Goal: Task Accomplishment & Management: Complete application form

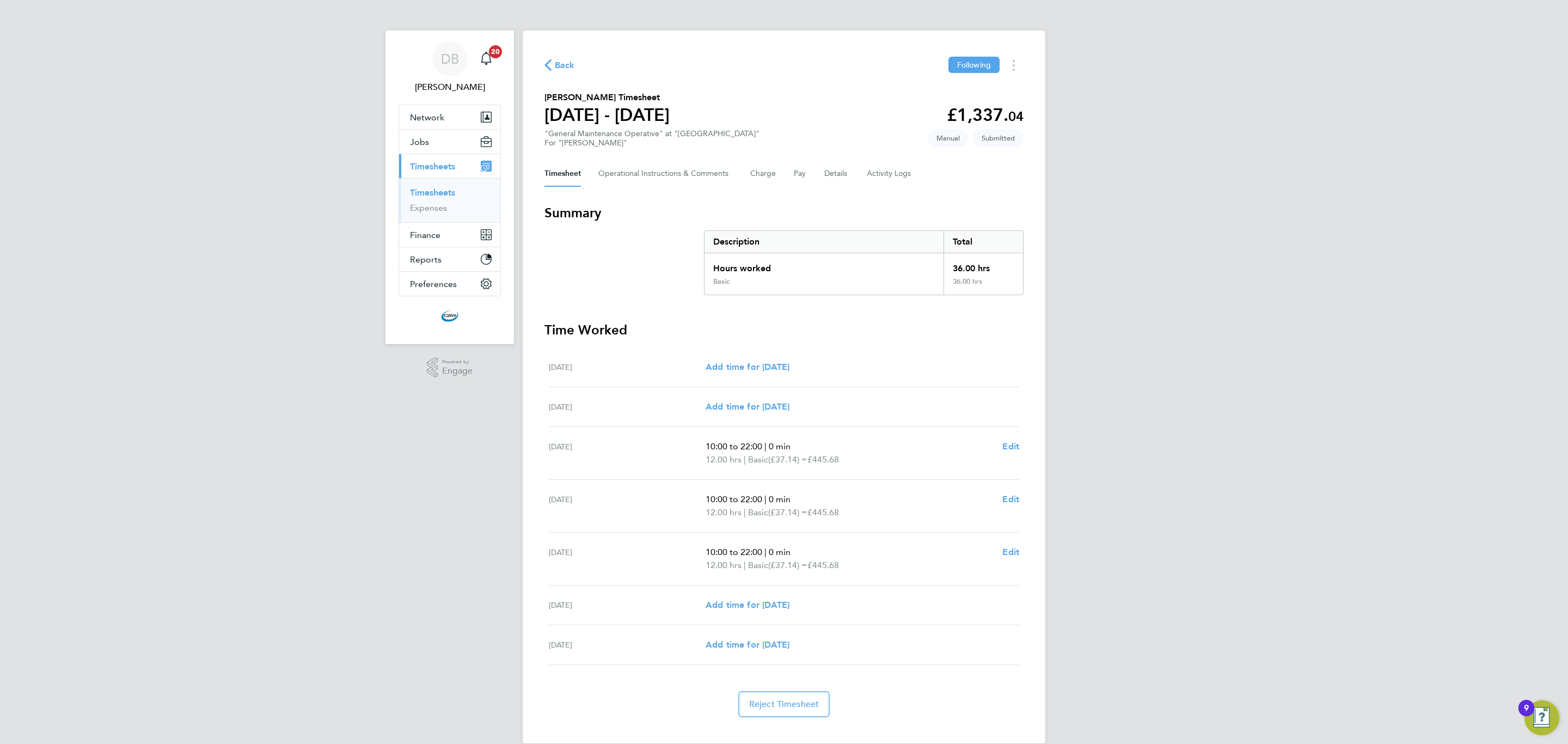
click at [446, 195] on link "Timesheets" at bounding box center [432, 192] width 45 height 10
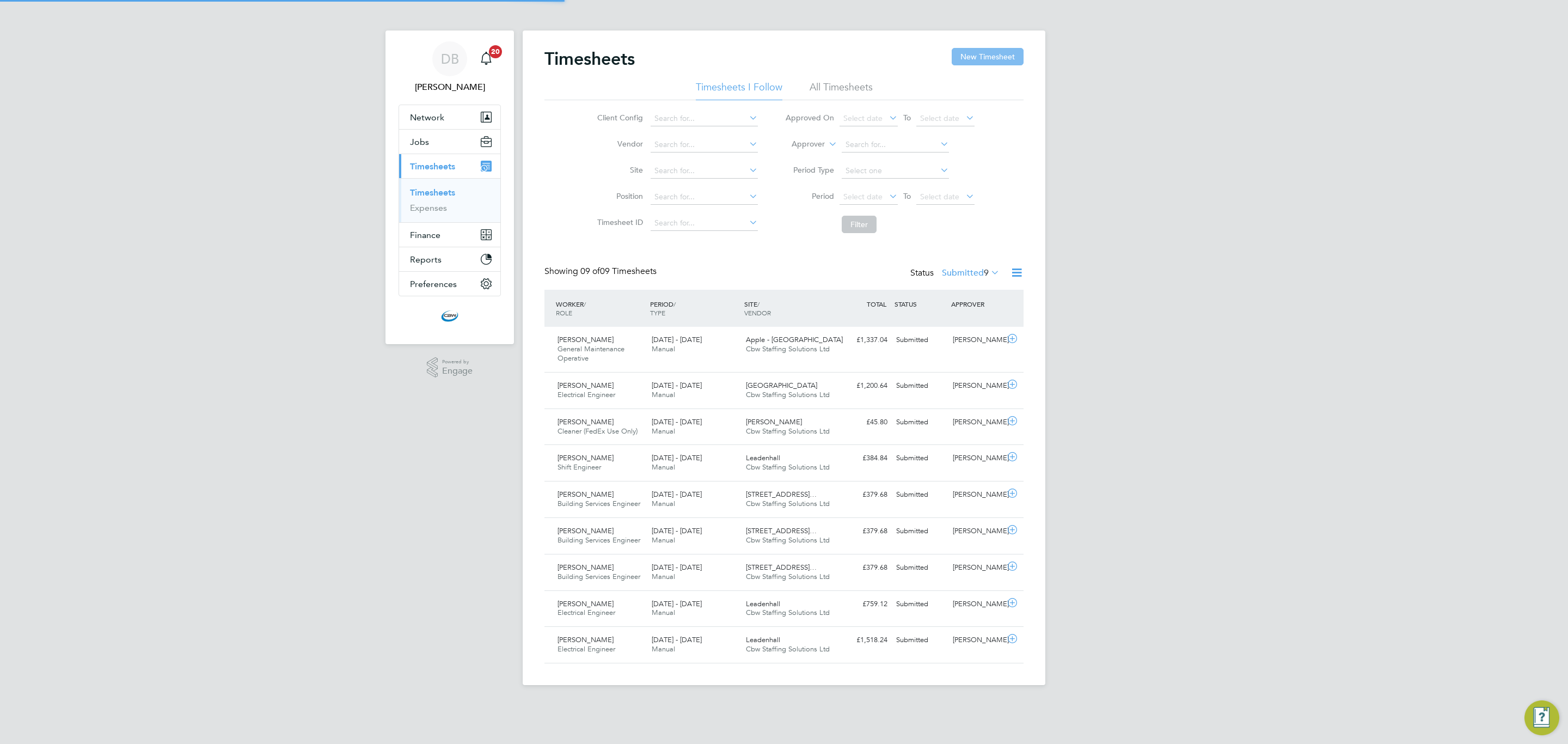
click at [1003, 62] on button "New Timesheet" at bounding box center [987, 56] width 72 height 18
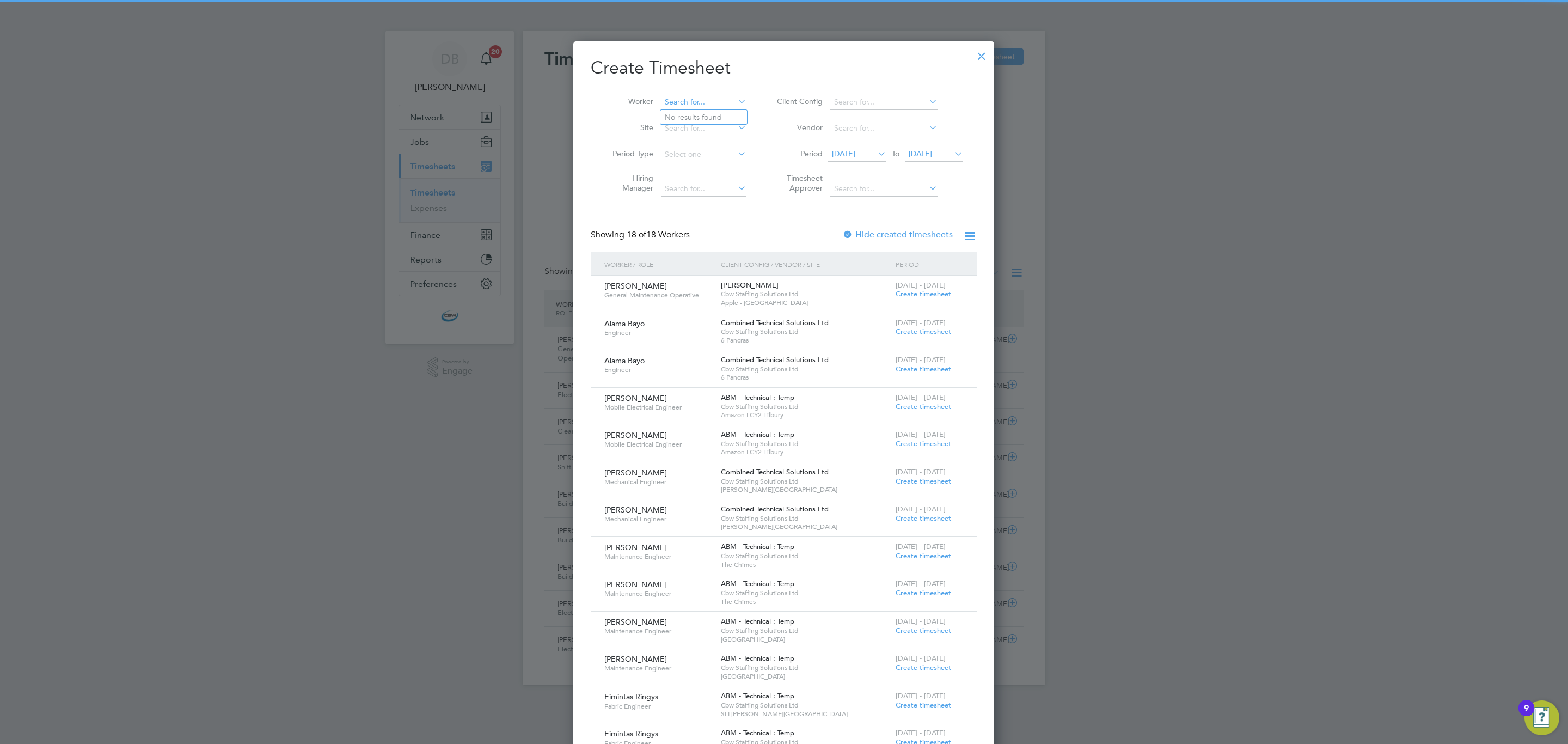
click at [712, 102] on input at bounding box center [703, 102] width 85 height 15
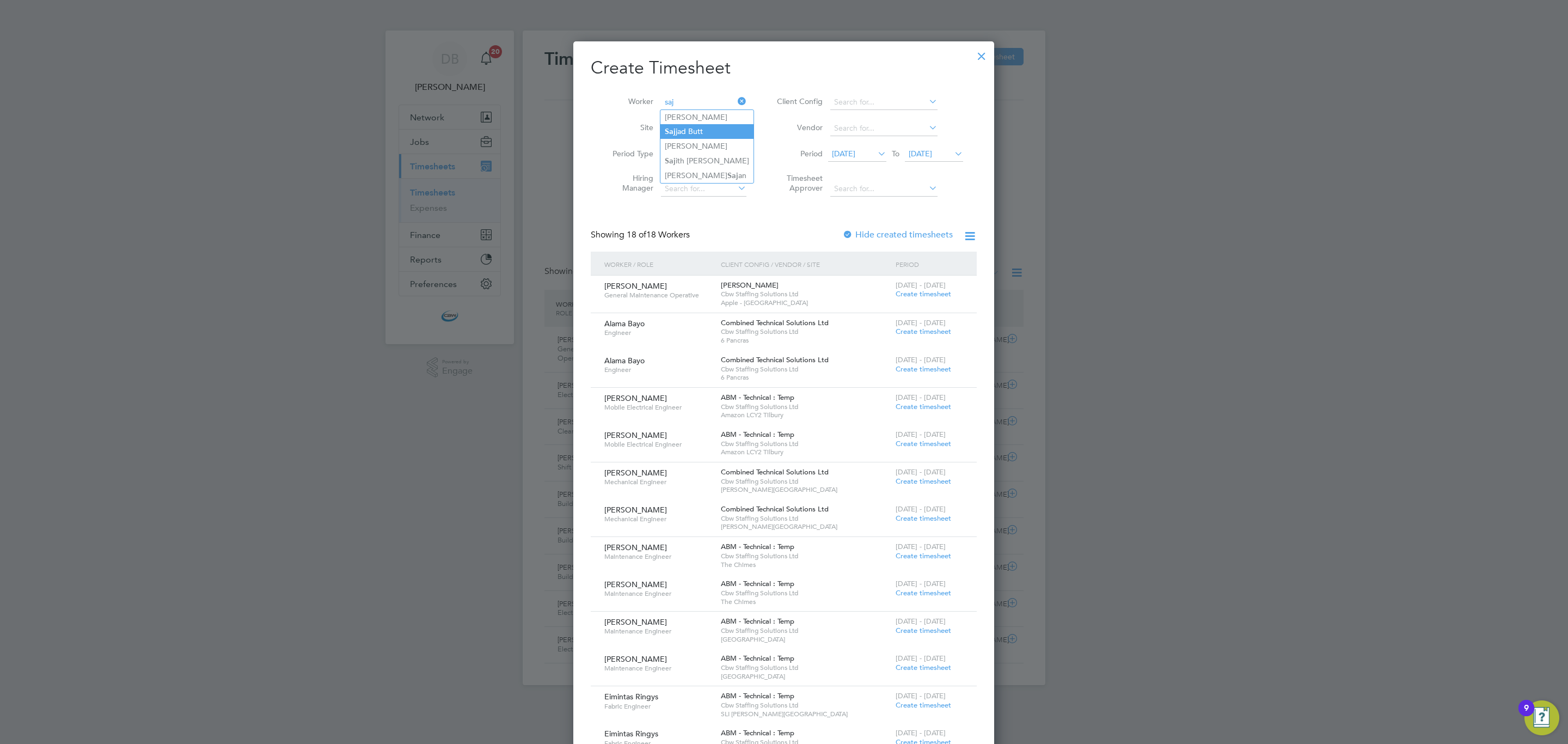
click at [726, 135] on li "Saj jad Butt" at bounding box center [707, 131] width 93 height 15
type input "Sajjad Butt"
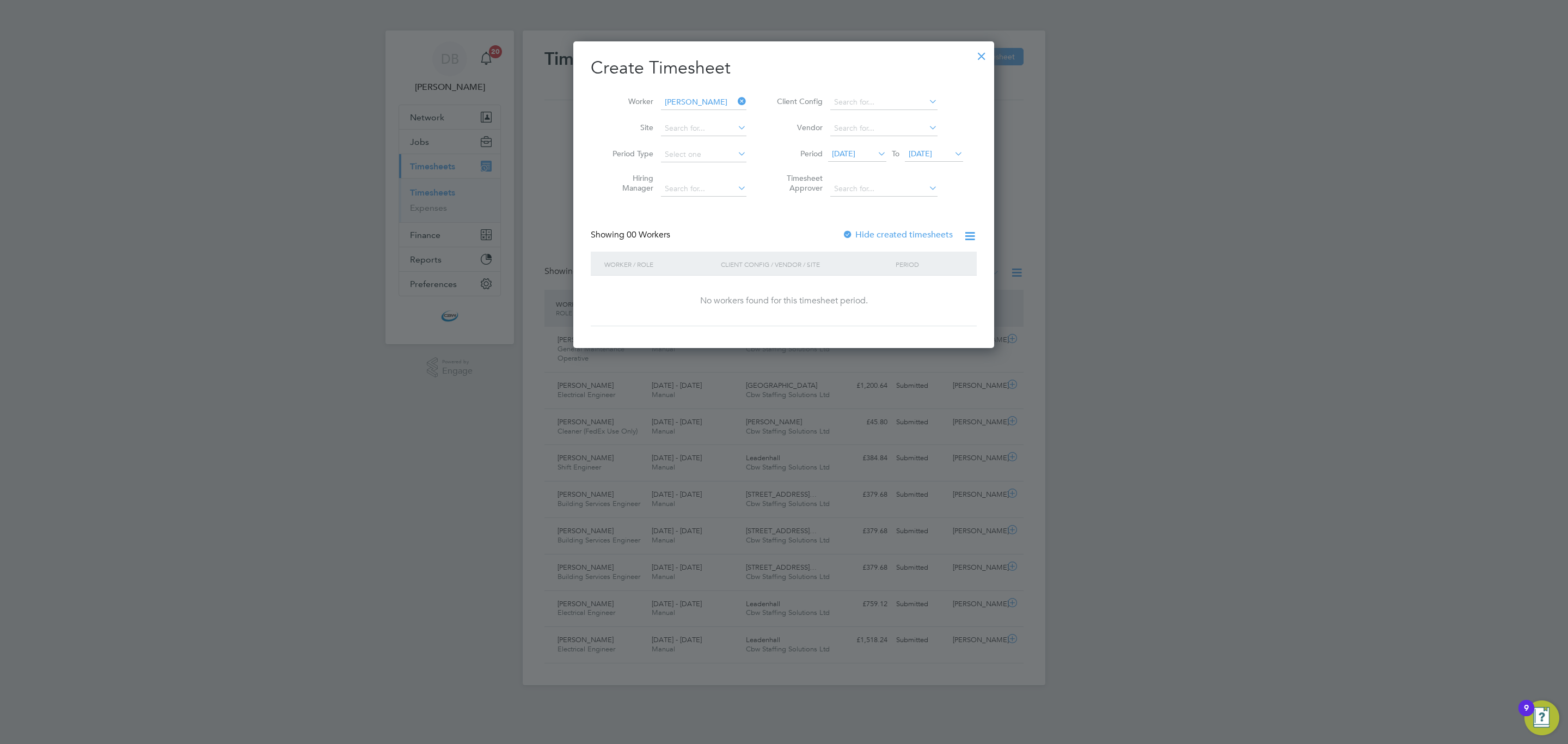
click at [855, 234] on label "Hide created timesheets" at bounding box center [898, 235] width 111 height 11
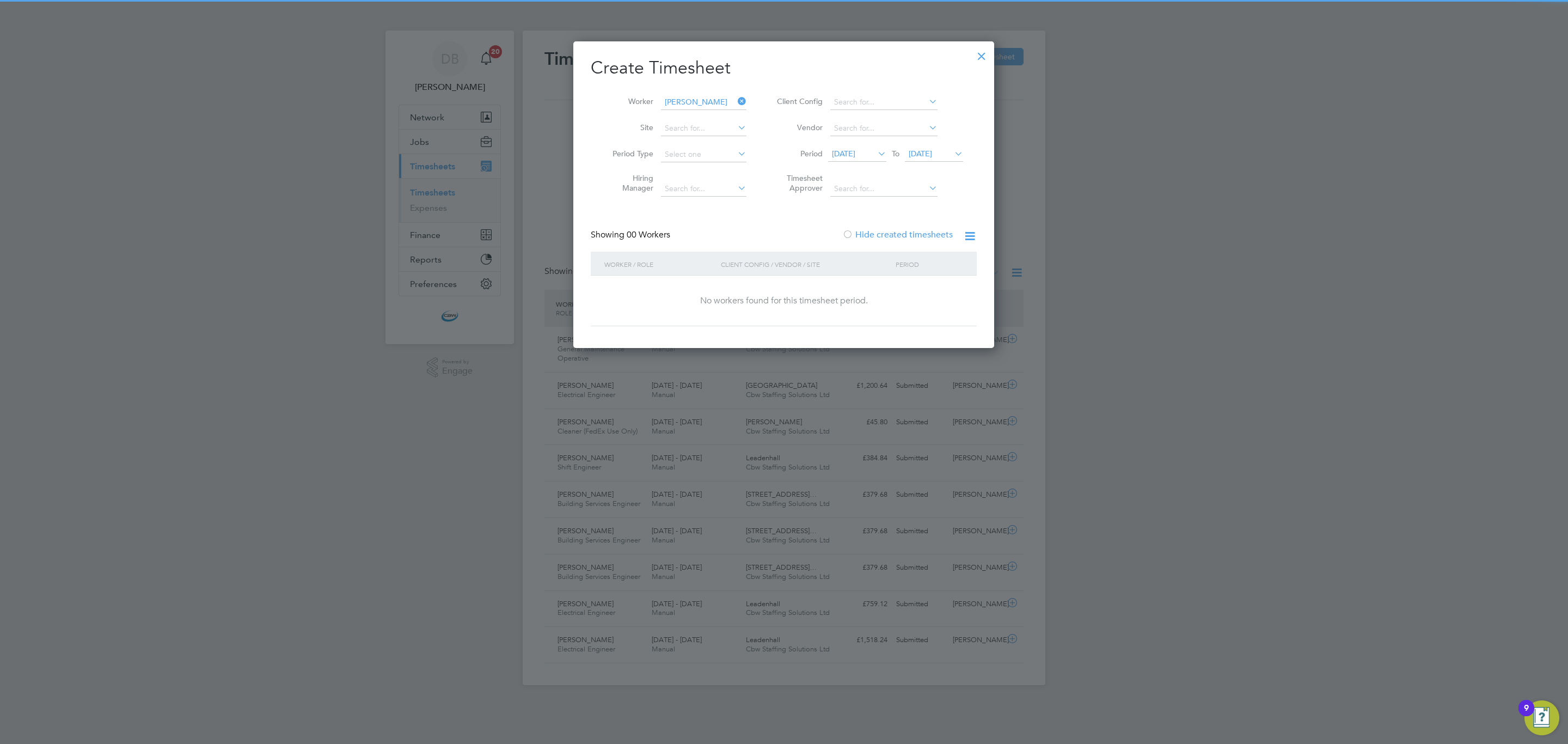
click at [925, 155] on span "26 Aug 2025" at bounding box center [920, 153] width 23 height 10
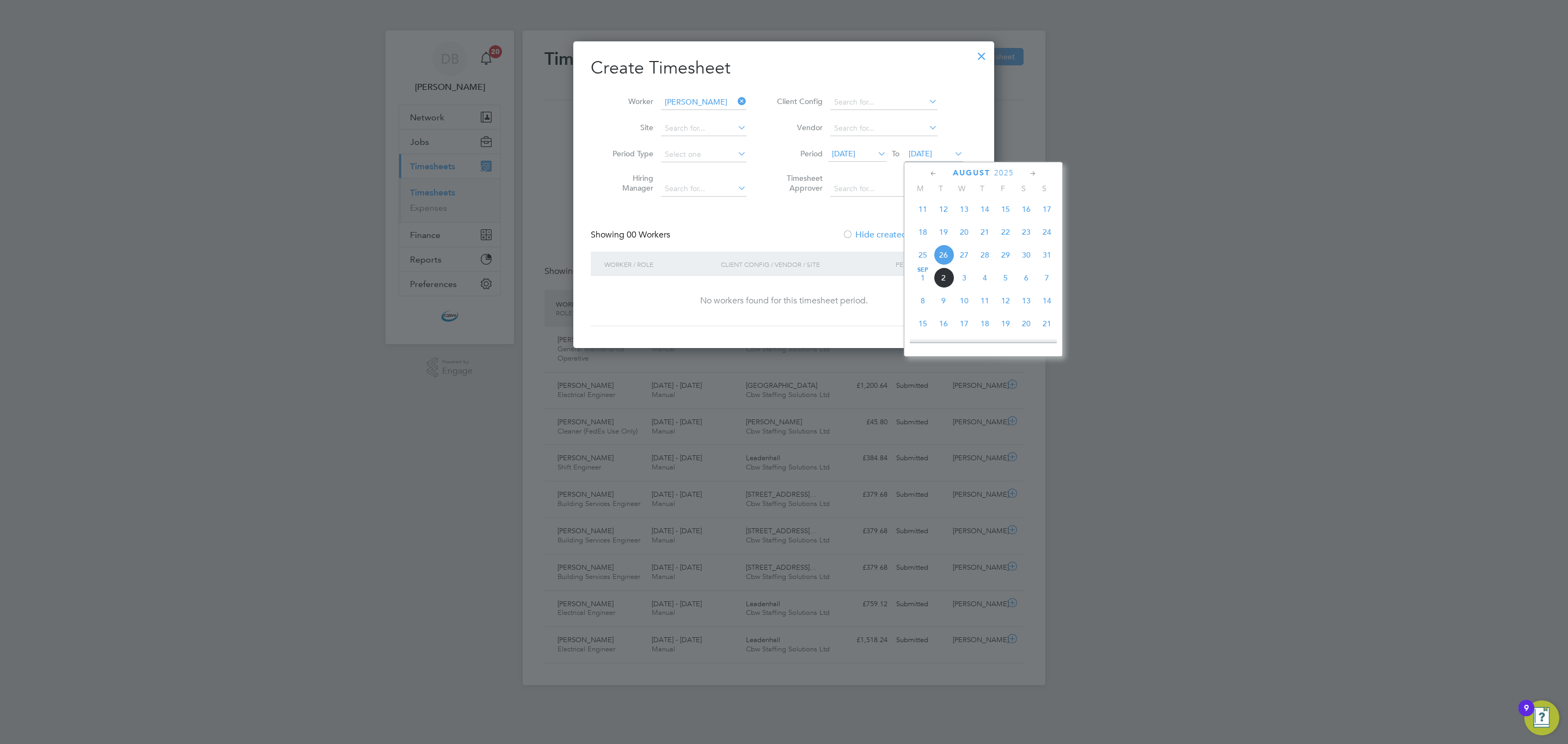
click at [1008, 282] on span "5" at bounding box center [1006, 278] width 21 height 21
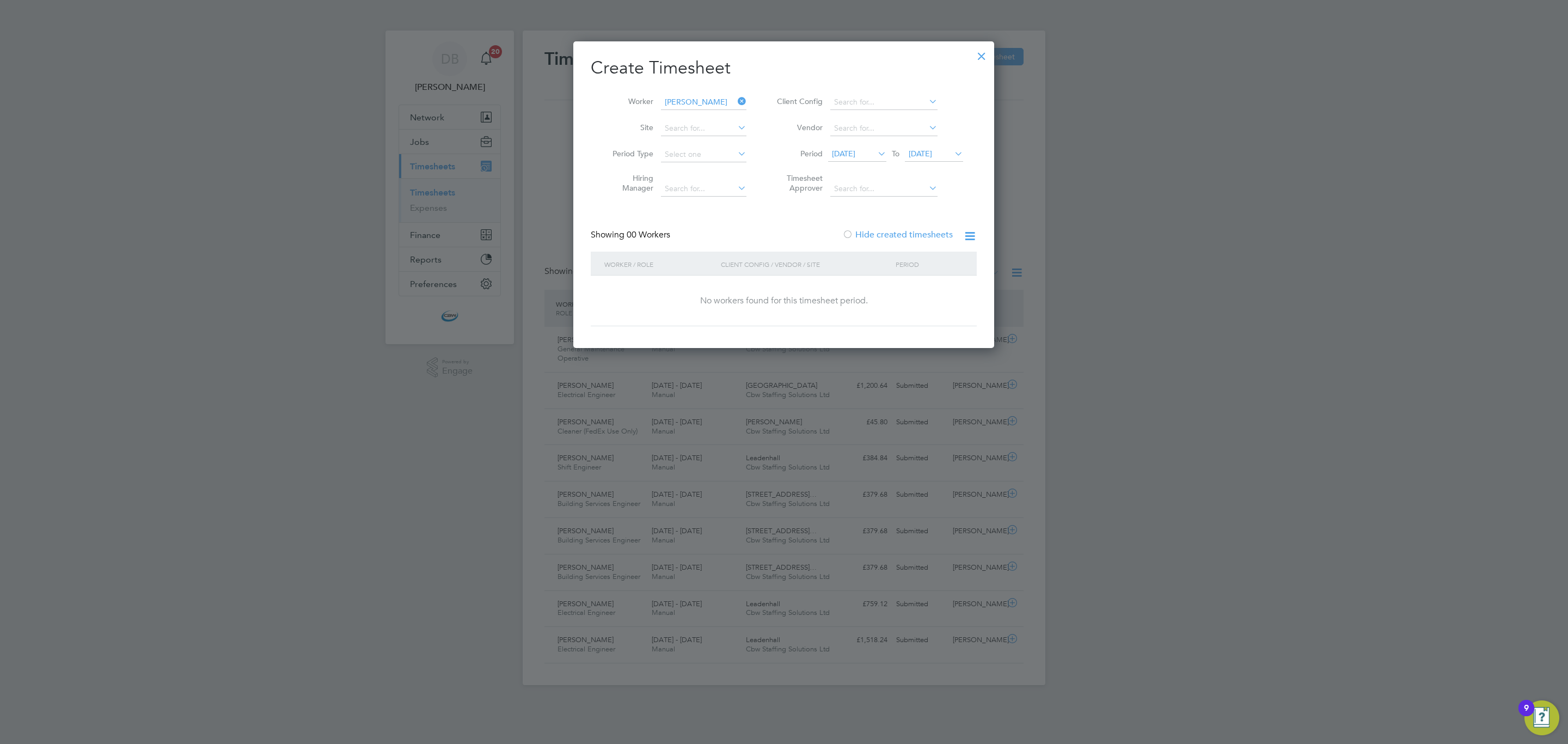
click at [976, 58] on div at bounding box center [981, 53] width 19 height 19
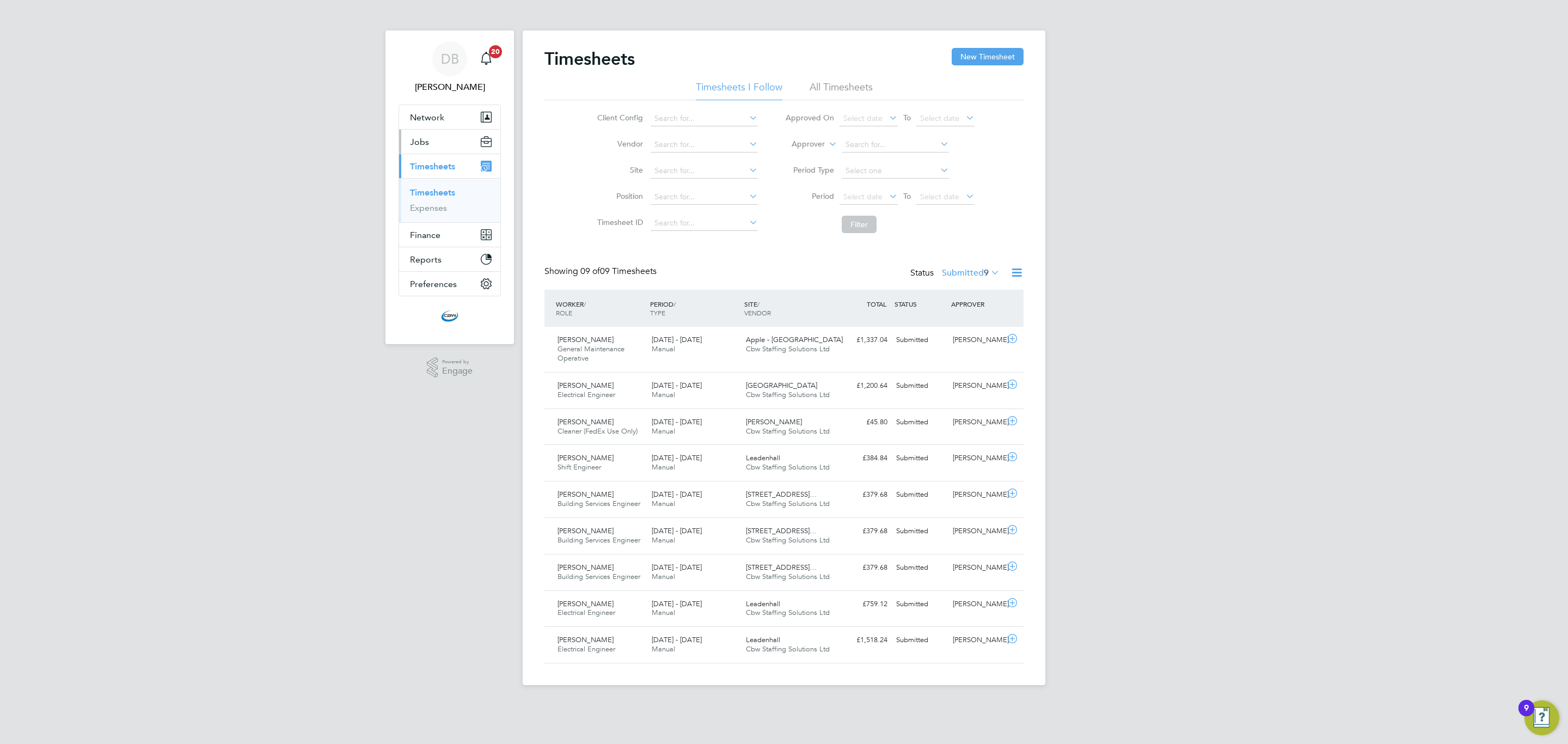
click at [420, 138] on span "Jobs" at bounding box center [419, 142] width 19 height 10
click at [425, 184] on link "Vacancies" at bounding box center [429, 182] width 38 height 10
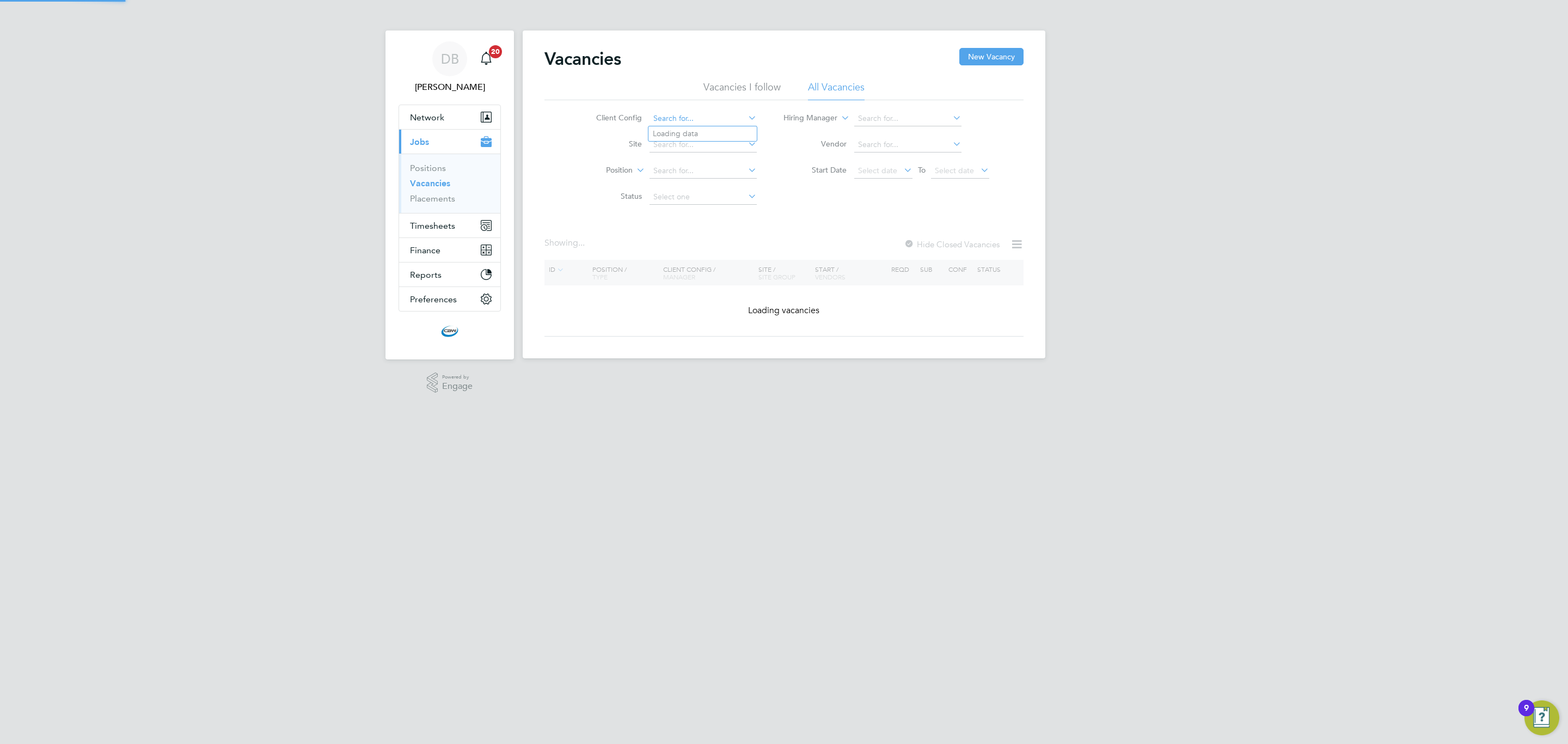
drag, startPoint x: 714, startPoint y: 110, endPoint x: 711, endPoint y: 115, distance: 5.8
click at [712, 115] on input at bounding box center [702, 118] width 107 height 15
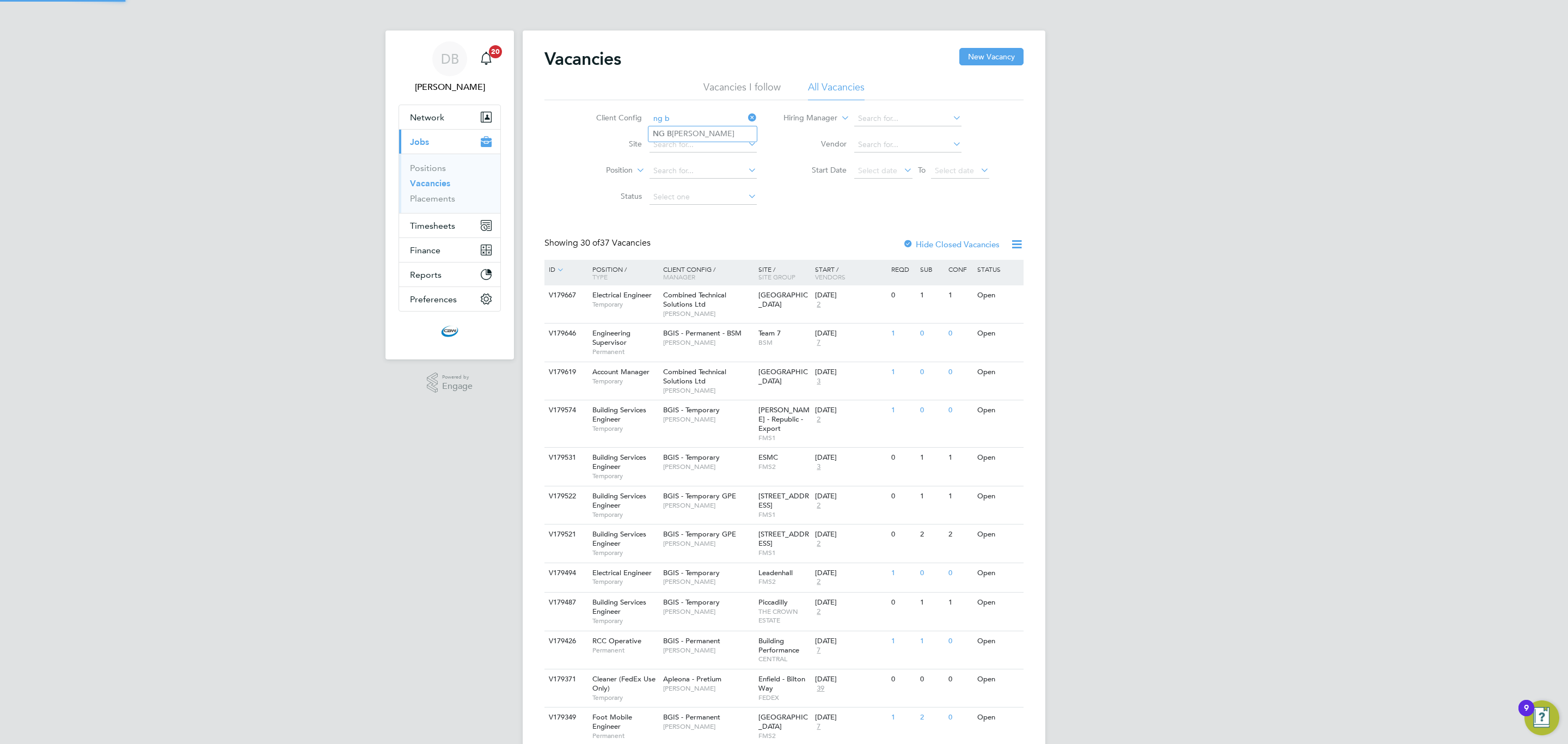
click at [705, 134] on li "NG B ailey" at bounding box center [702, 133] width 108 height 15
type input "NG Bailey"
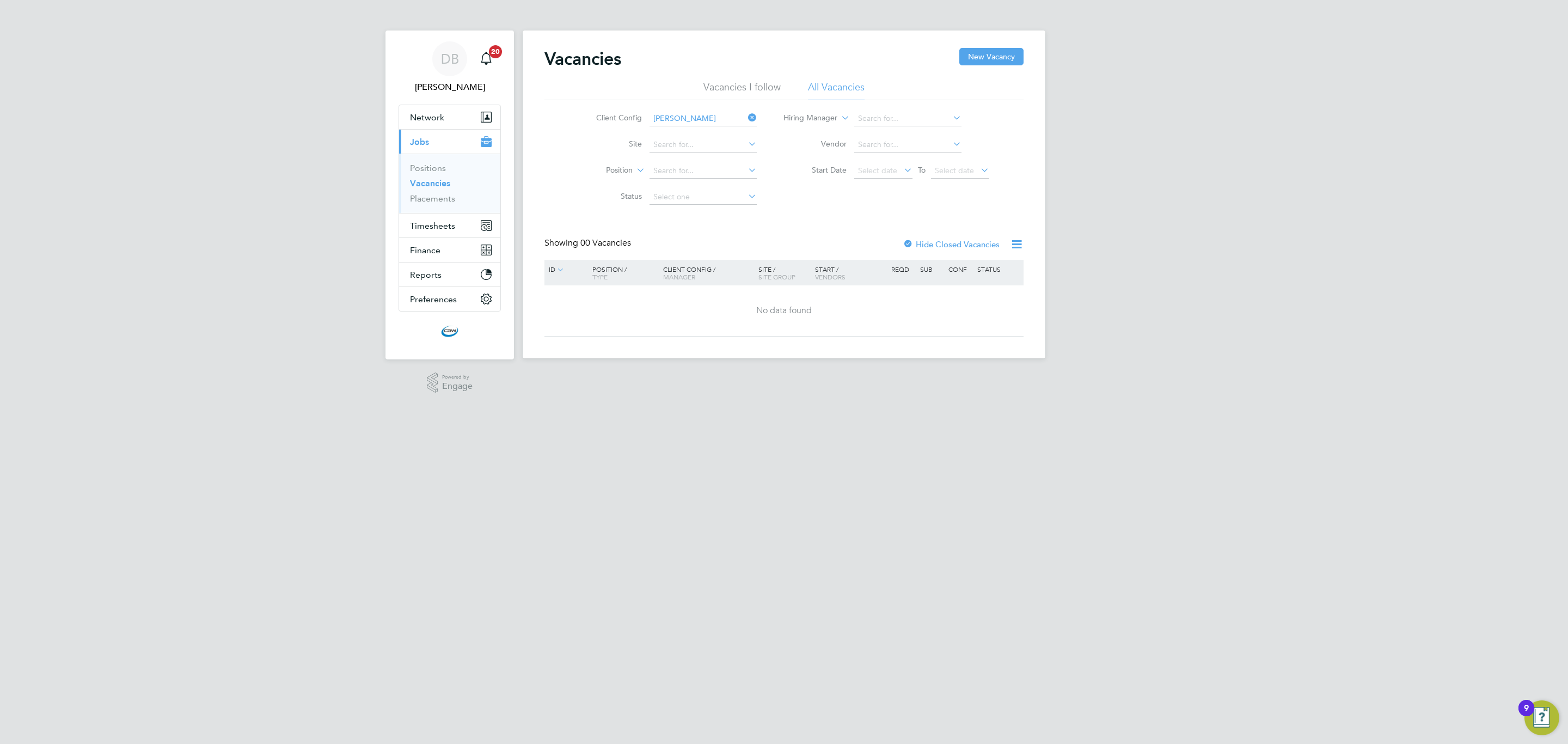
click at [659, 122] on input "NG Bailey" at bounding box center [702, 118] width 107 height 15
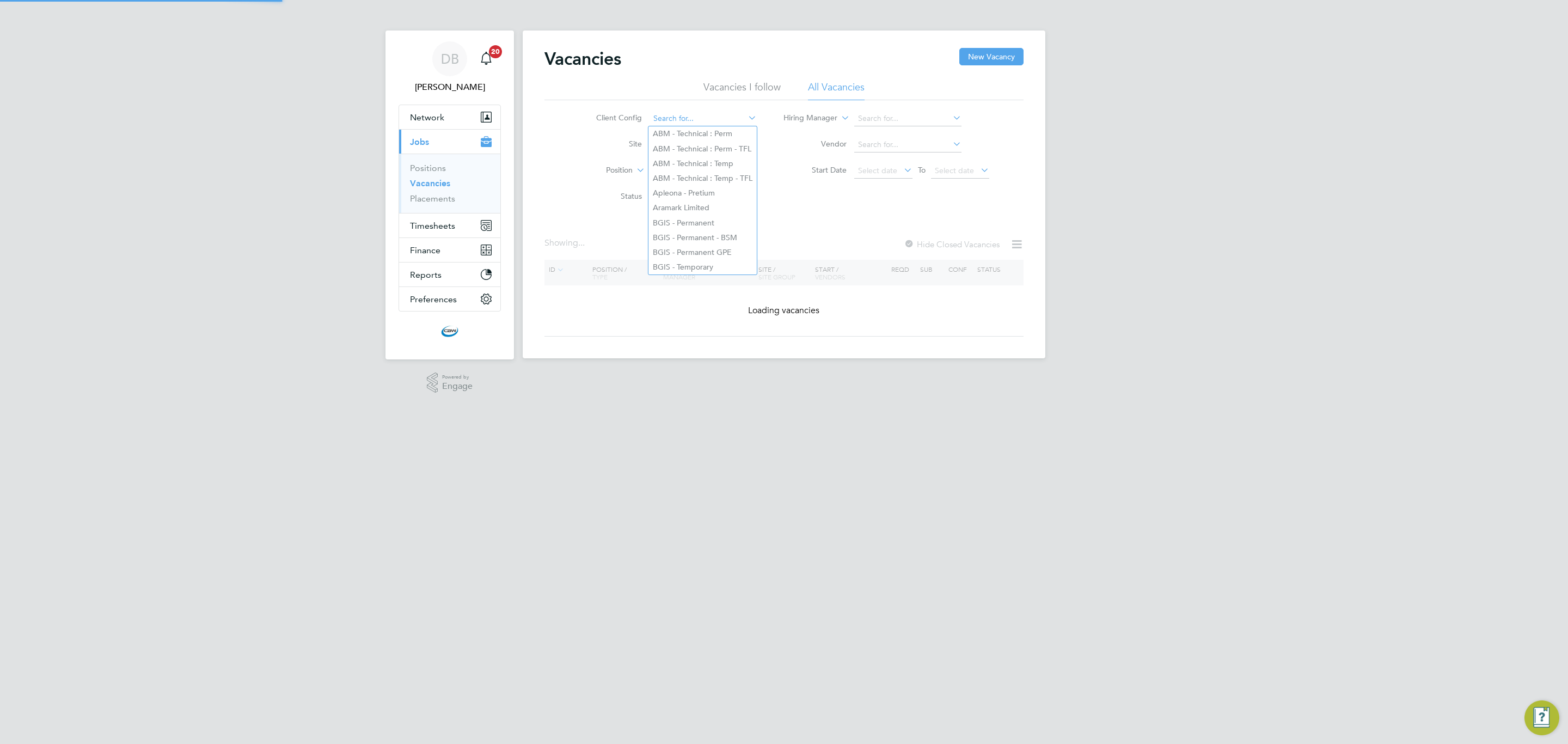
click at [659, 122] on input at bounding box center [702, 118] width 107 height 15
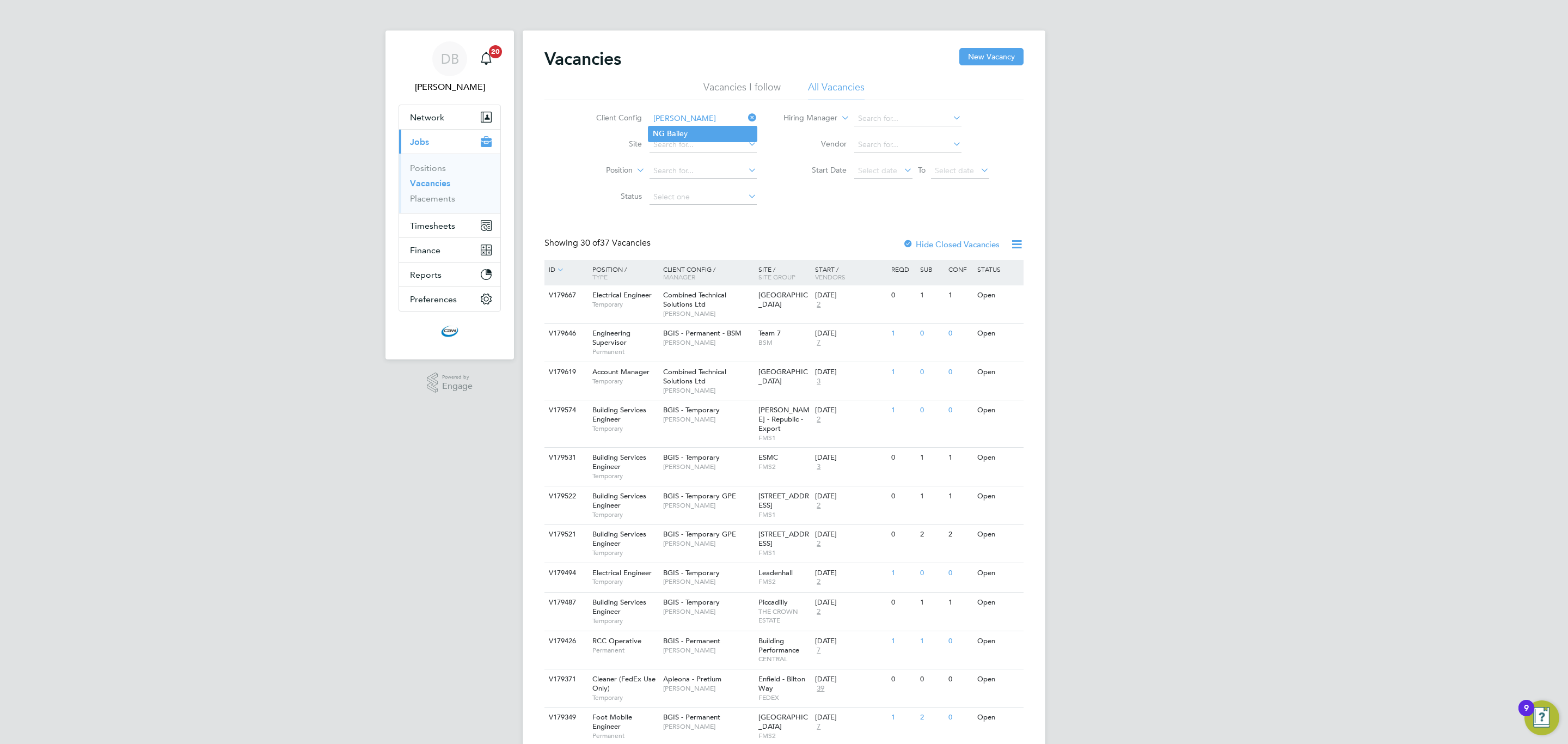
click at [672, 135] on b "Ba" at bounding box center [672, 134] width 9 height 9
type input "NG Bailey"
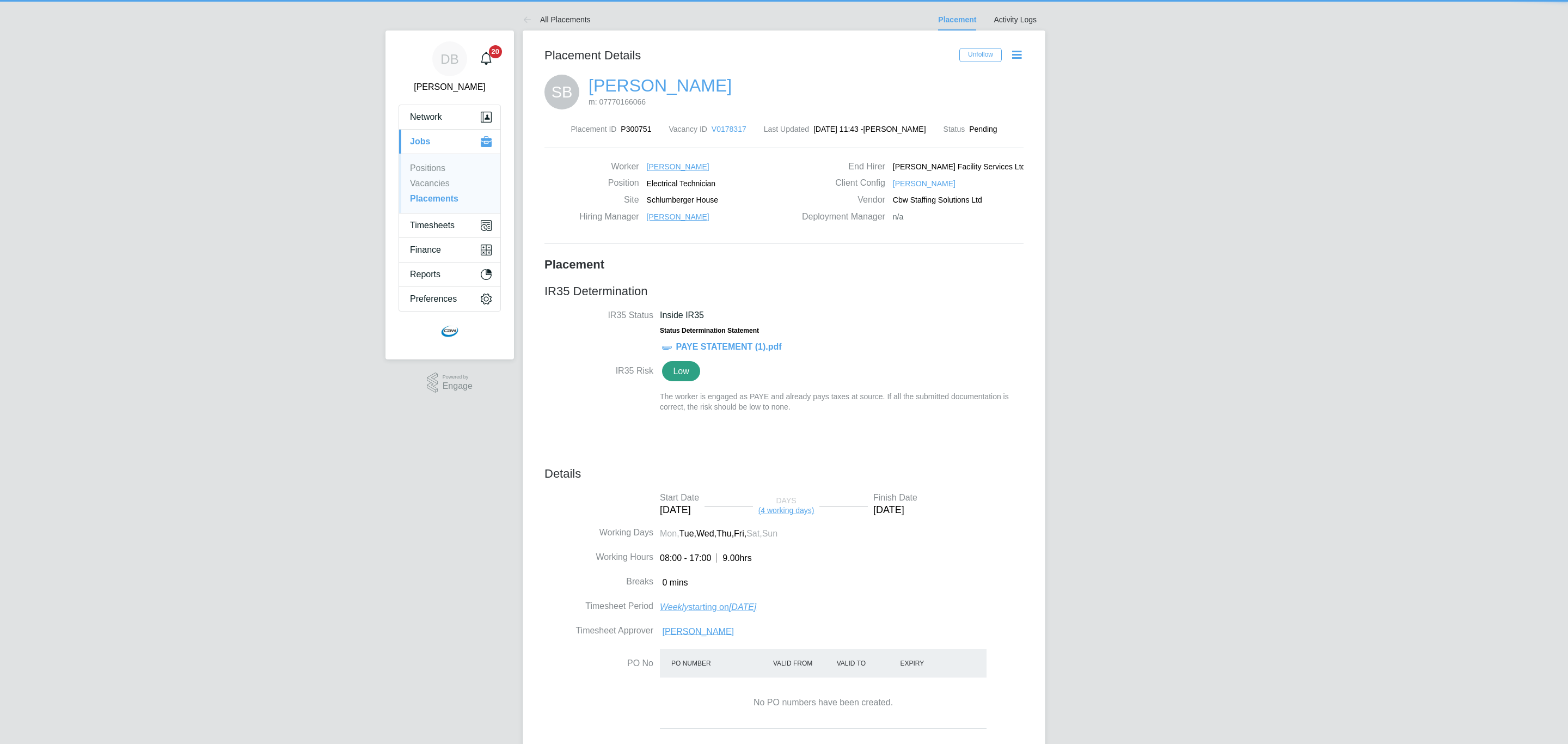
click at [1016, 48] on icon at bounding box center [1017, 55] width 14 height 14
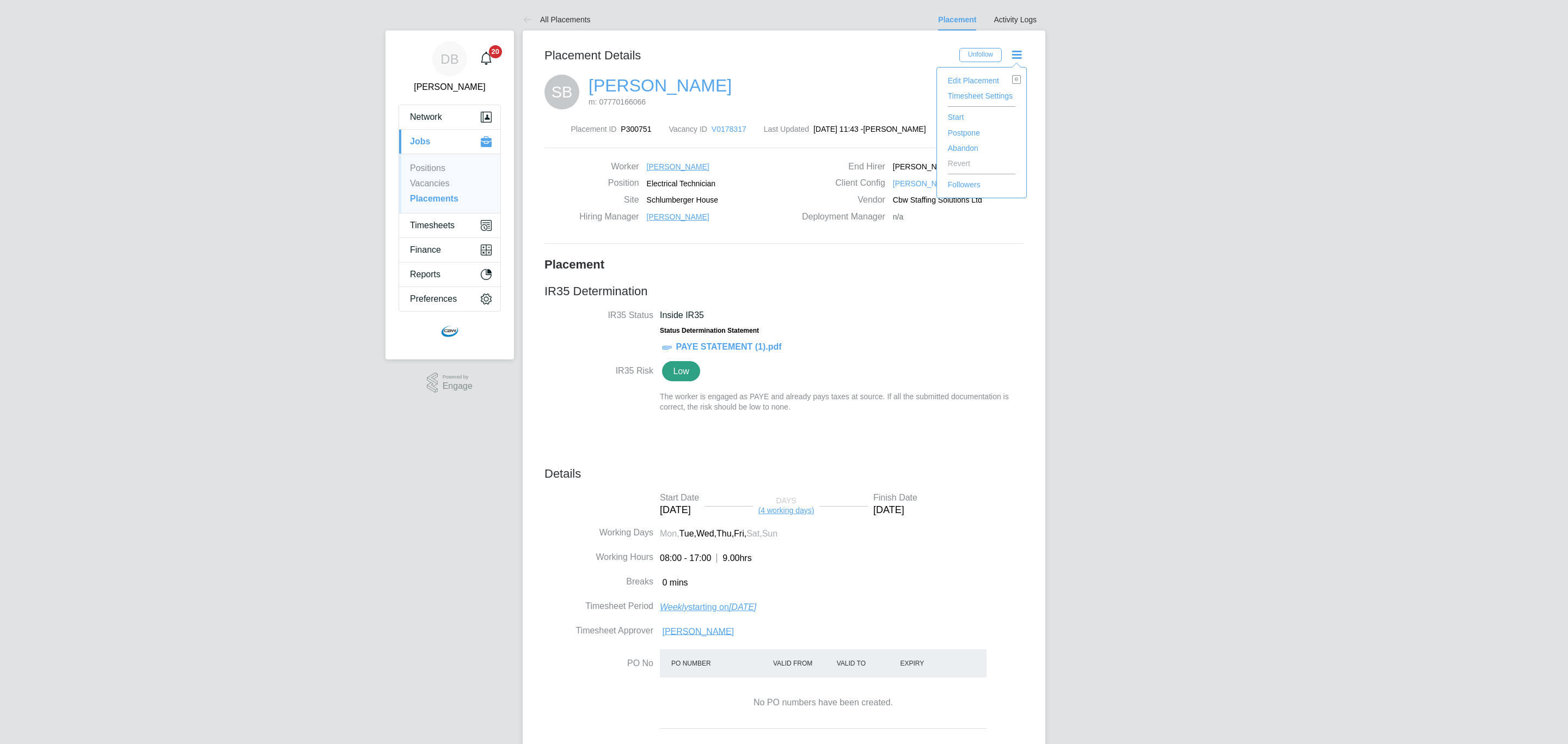
click at [960, 116] on li "Start" at bounding box center [982, 117] width 78 height 15
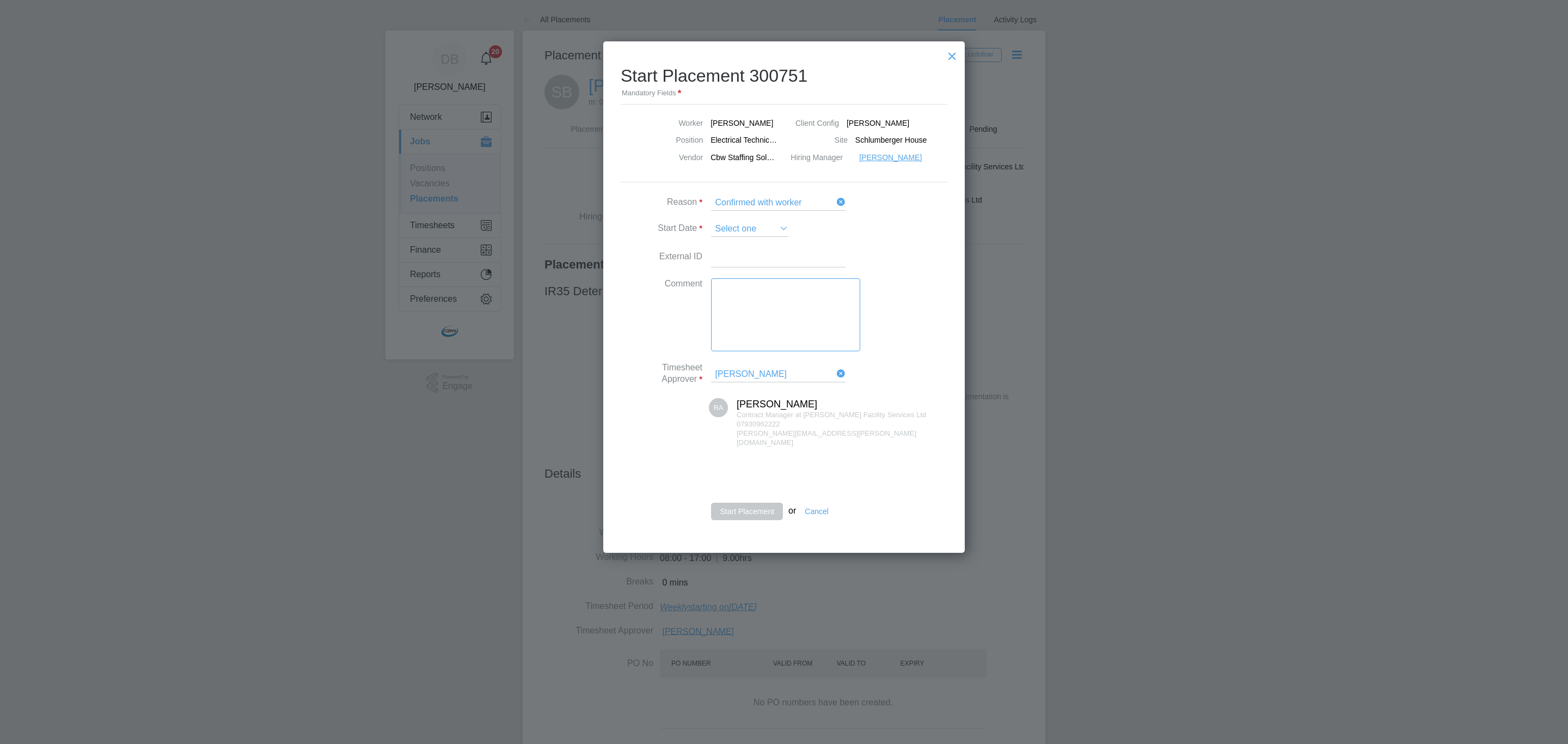
click at [757, 229] on input at bounding box center [749, 229] width 78 height 15
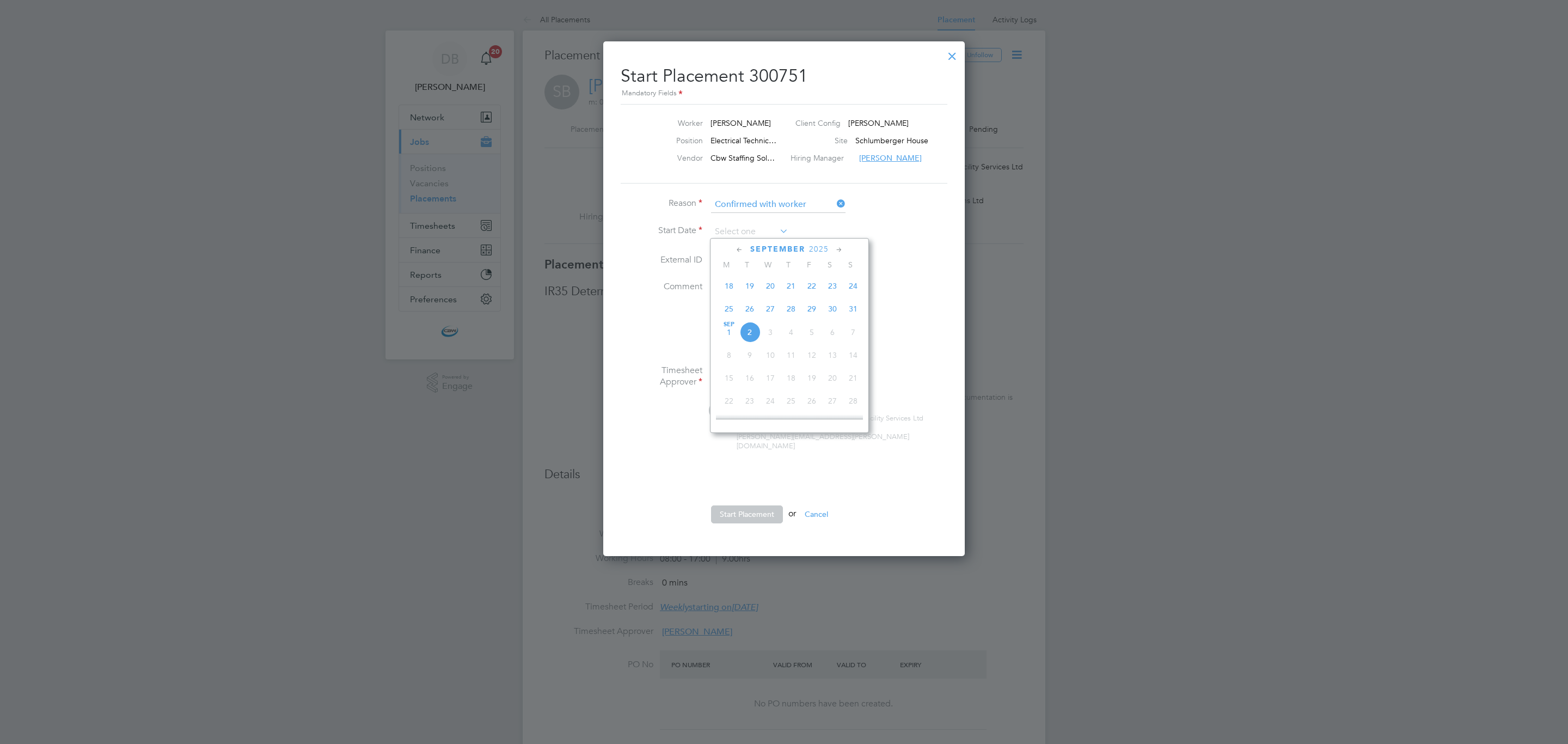
click at [749, 310] on span "26" at bounding box center [749, 309] width 21 height 21
type input "26 Aug 2025"
click at [750, 512] on button "Start Placement" at bounding box center [746, 514] width 72 height 18
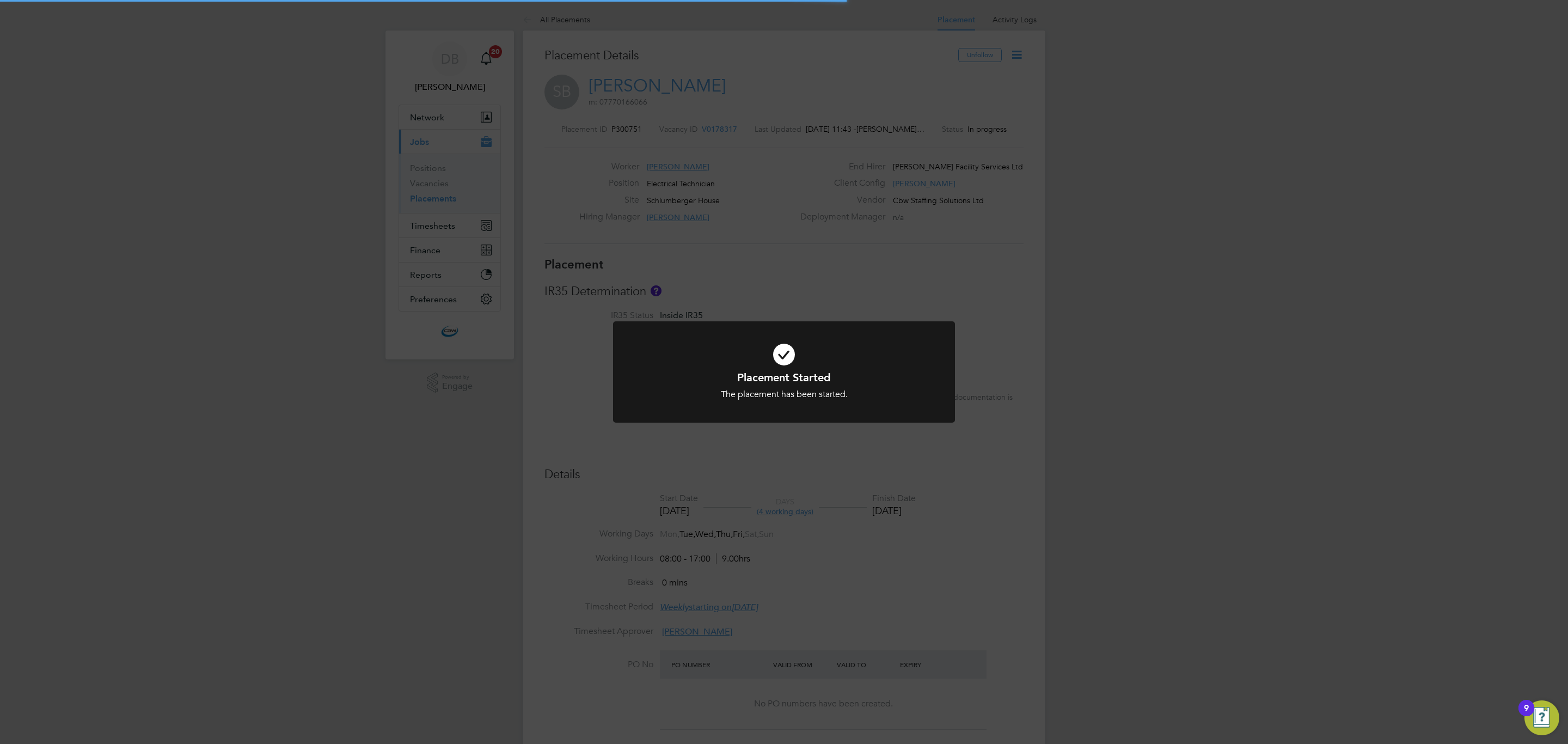
click at [462, 499] on div "Placement Started The placement has been started. Cancel Okay" at bounding box center [784, 372] width 1568 height 744
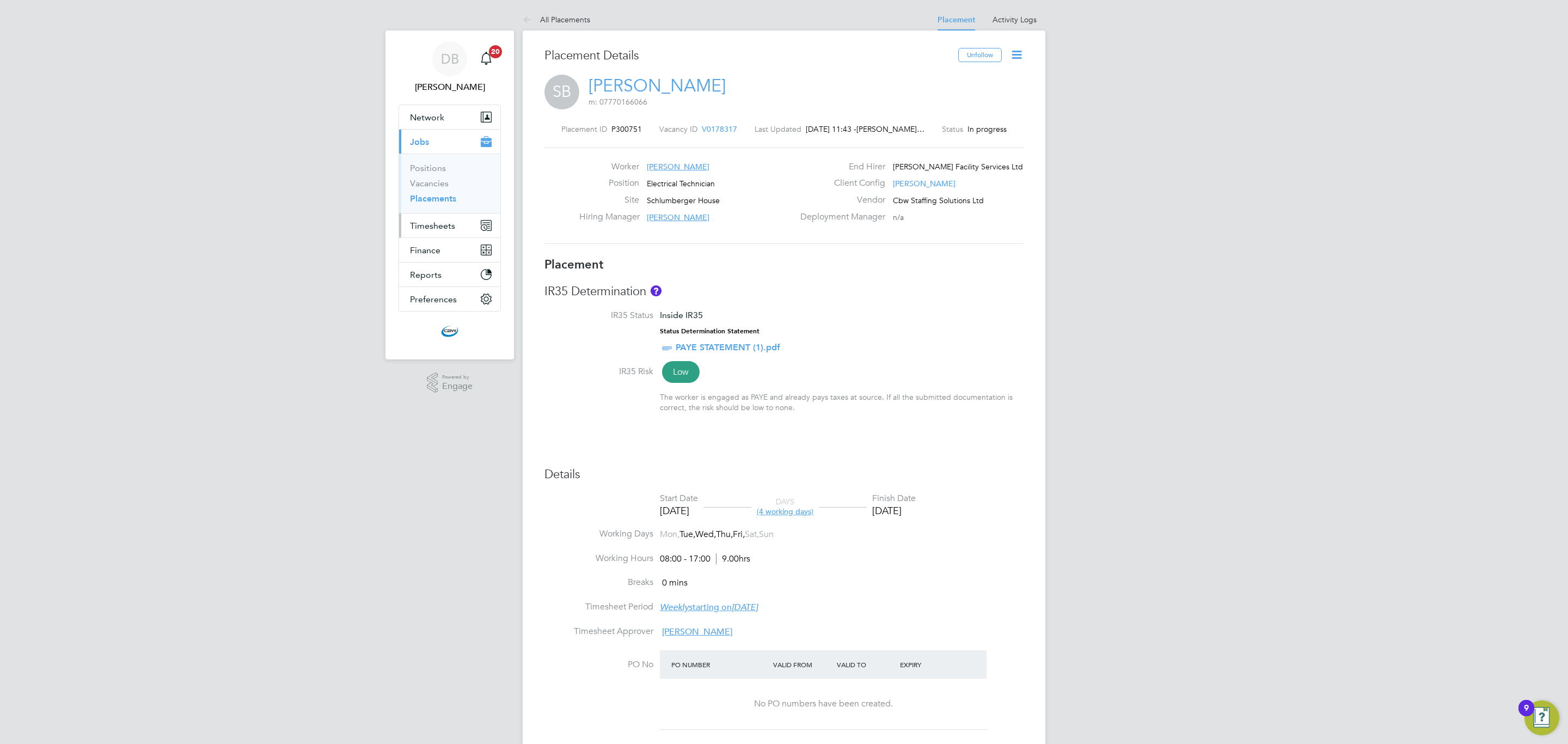
click at [443, 230] on span "Timesheets" at bounding box center [432, 225] width 45 height 10
click at [441, 195] on link "Timesheets" at bounding box center [432, 192] width 45 height 10
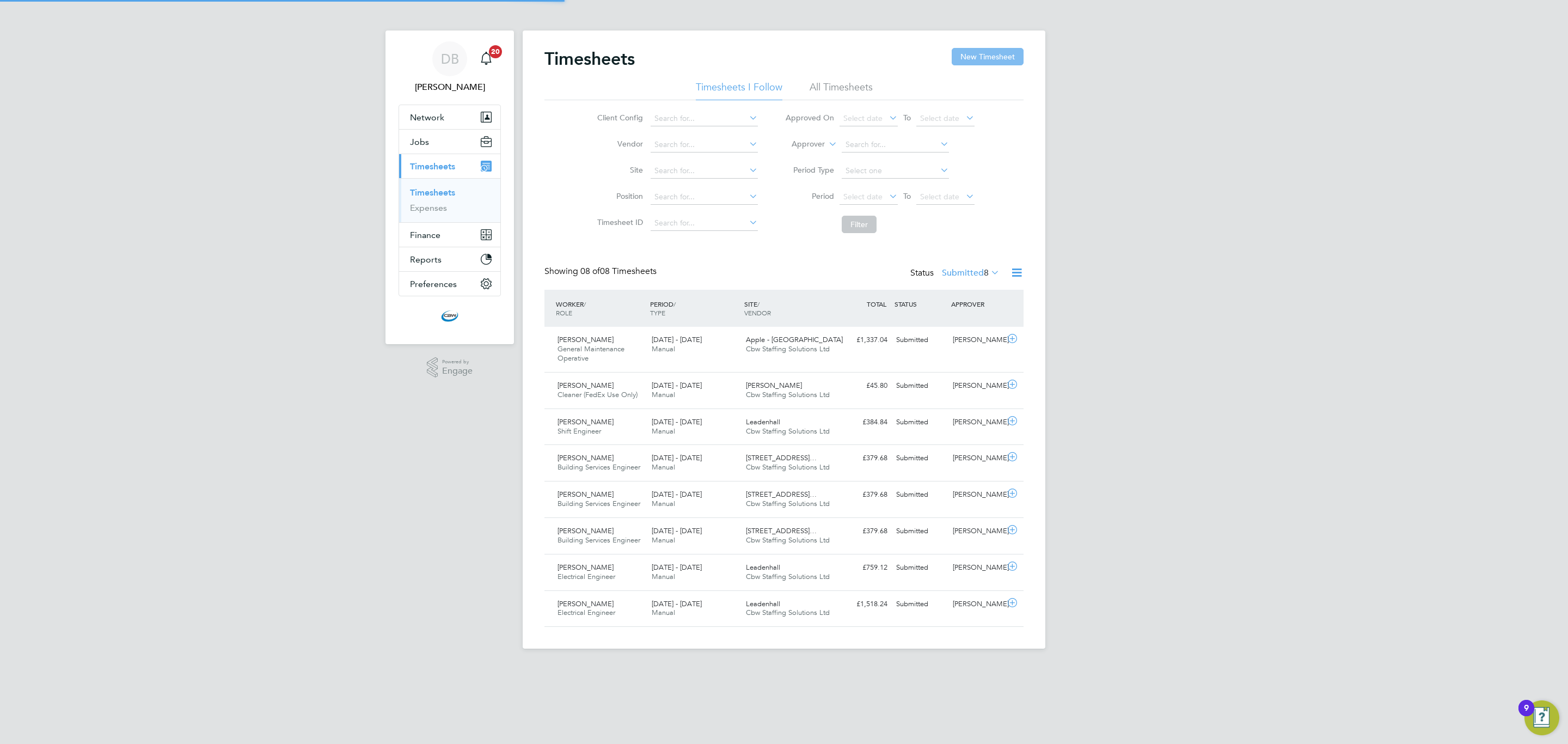
click at [976, 59] on button "New Timesheet" at bounding box center [987, 56] width 72 height 18
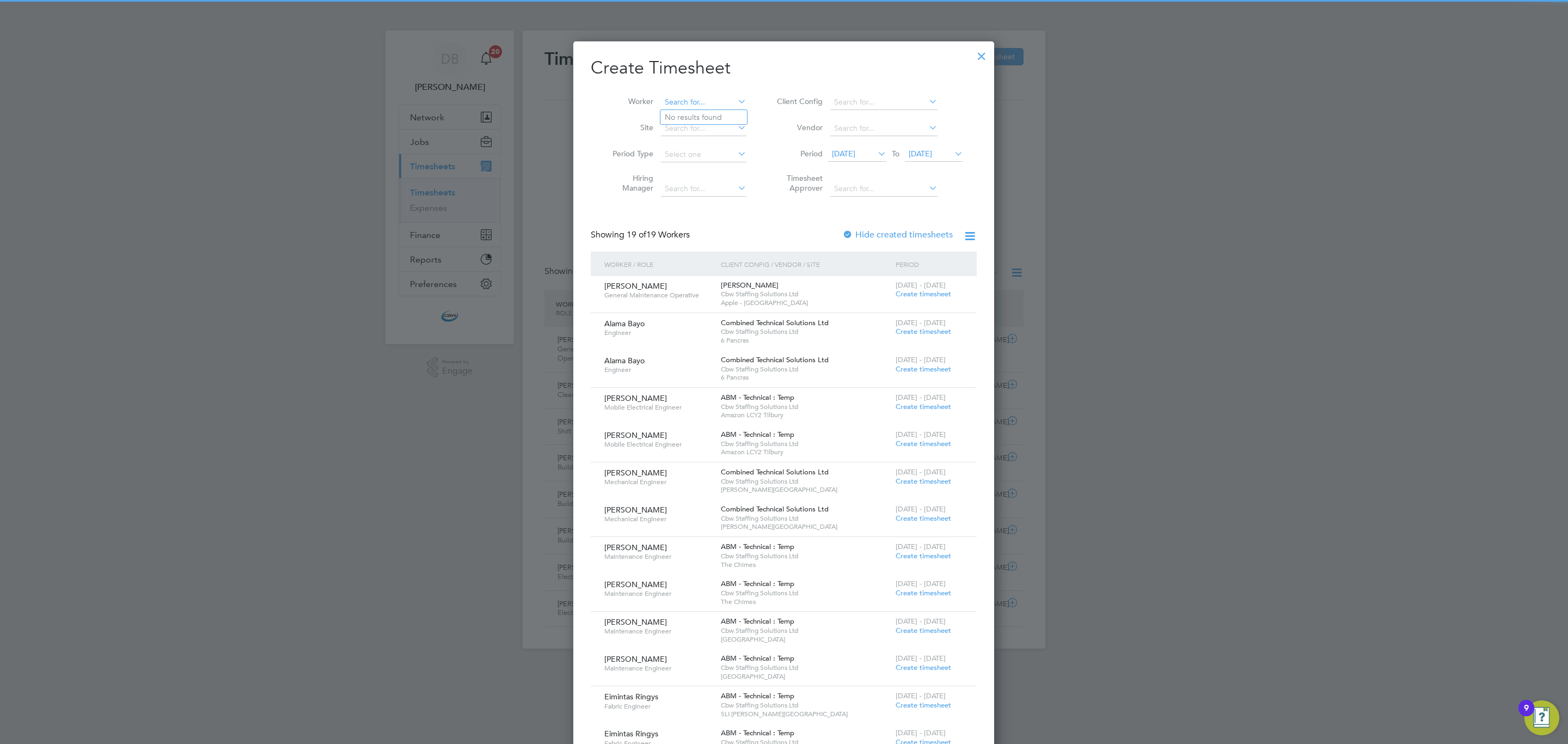
click at [718, 103] on input at bounding box center [703, 102] width 85 height 15
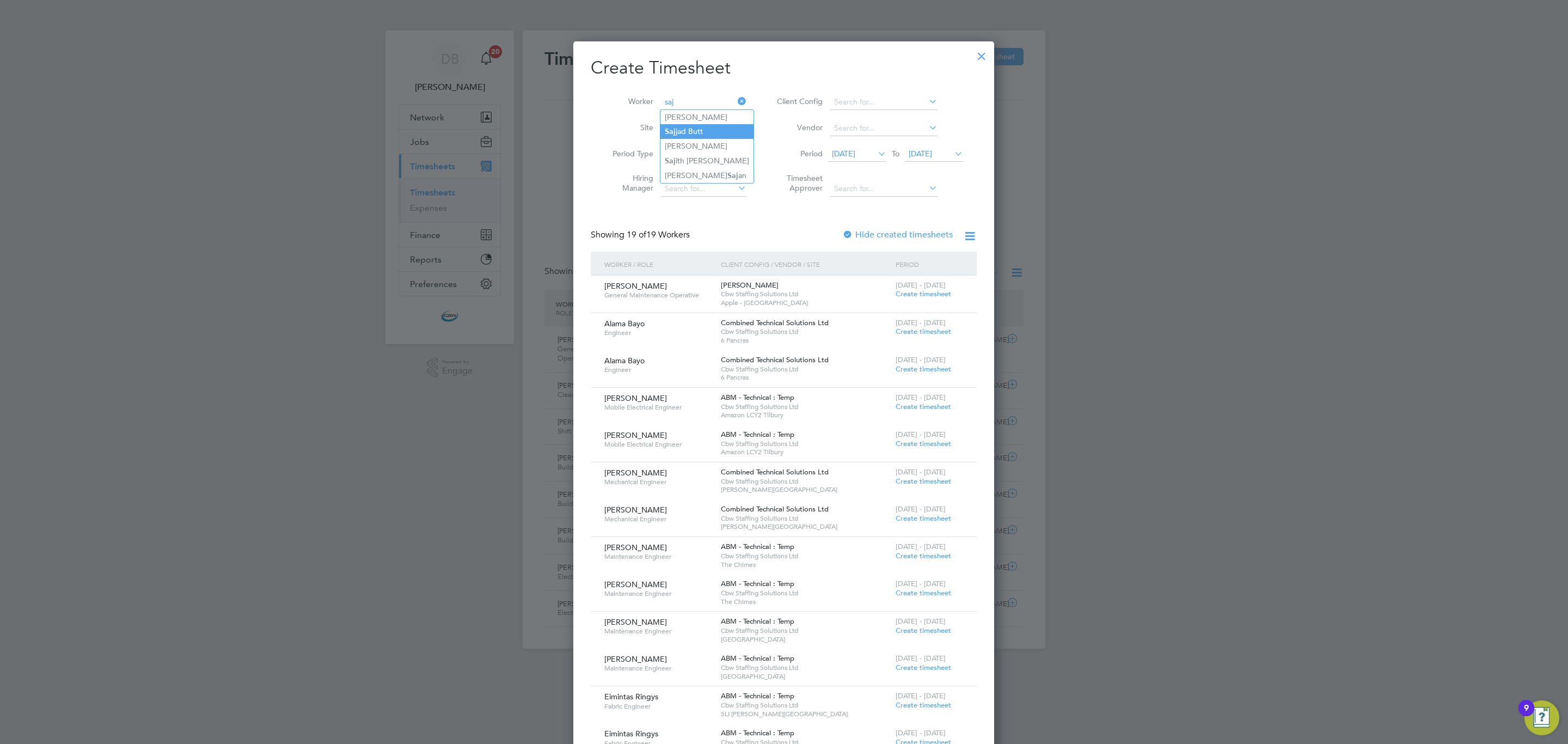
click at [702, 132] on li "Saj jad Butt" at bounding box center [707, 131] width 93 height 15
type input "Sajjad Butt"
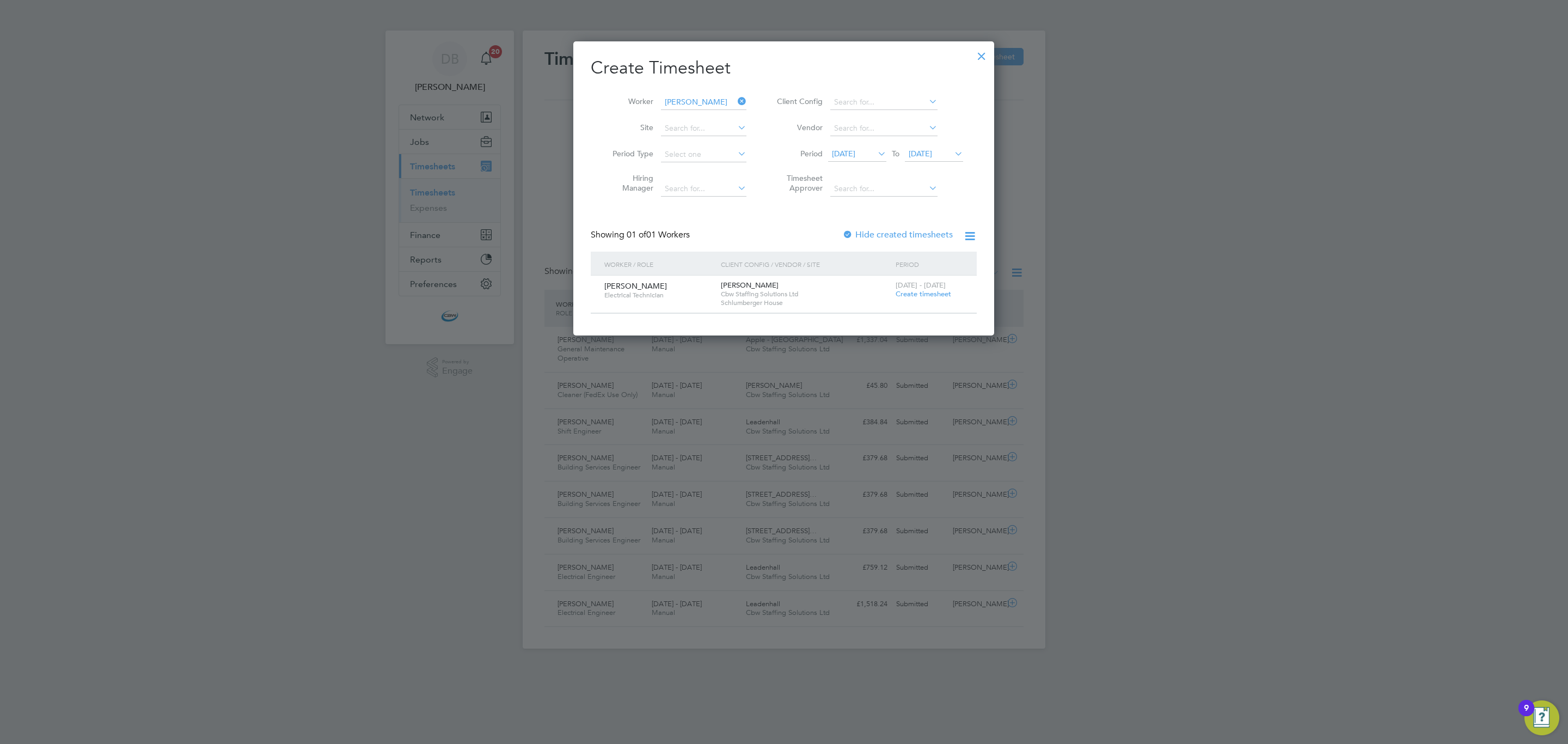
click at [899, 291] on span "Create timesheet" at bounding box center [923, 294] width 55 height 9
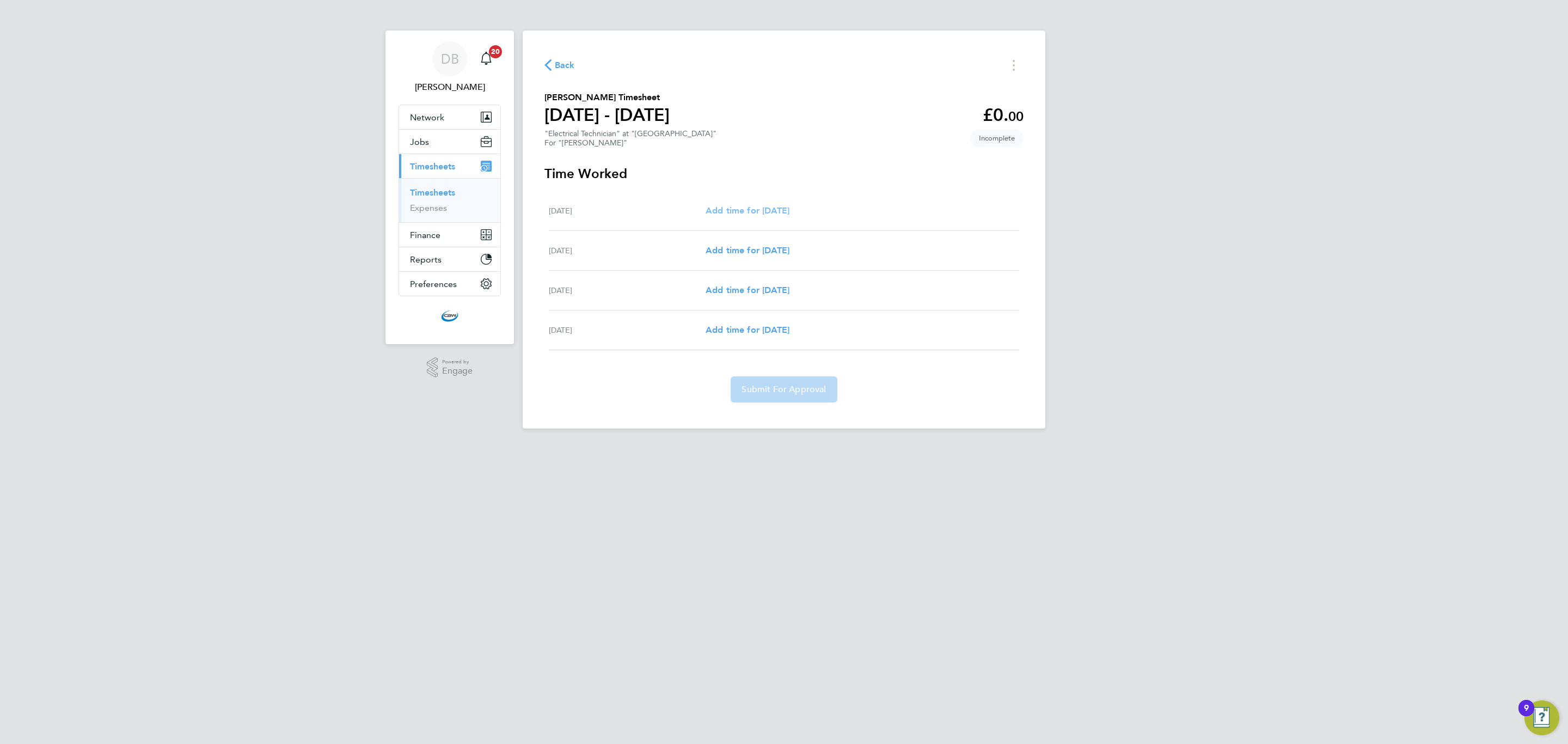
click at [789, 206] on span "Add time for Tue 26 Aug" at bounding box center [747, 210] width 84 height 10
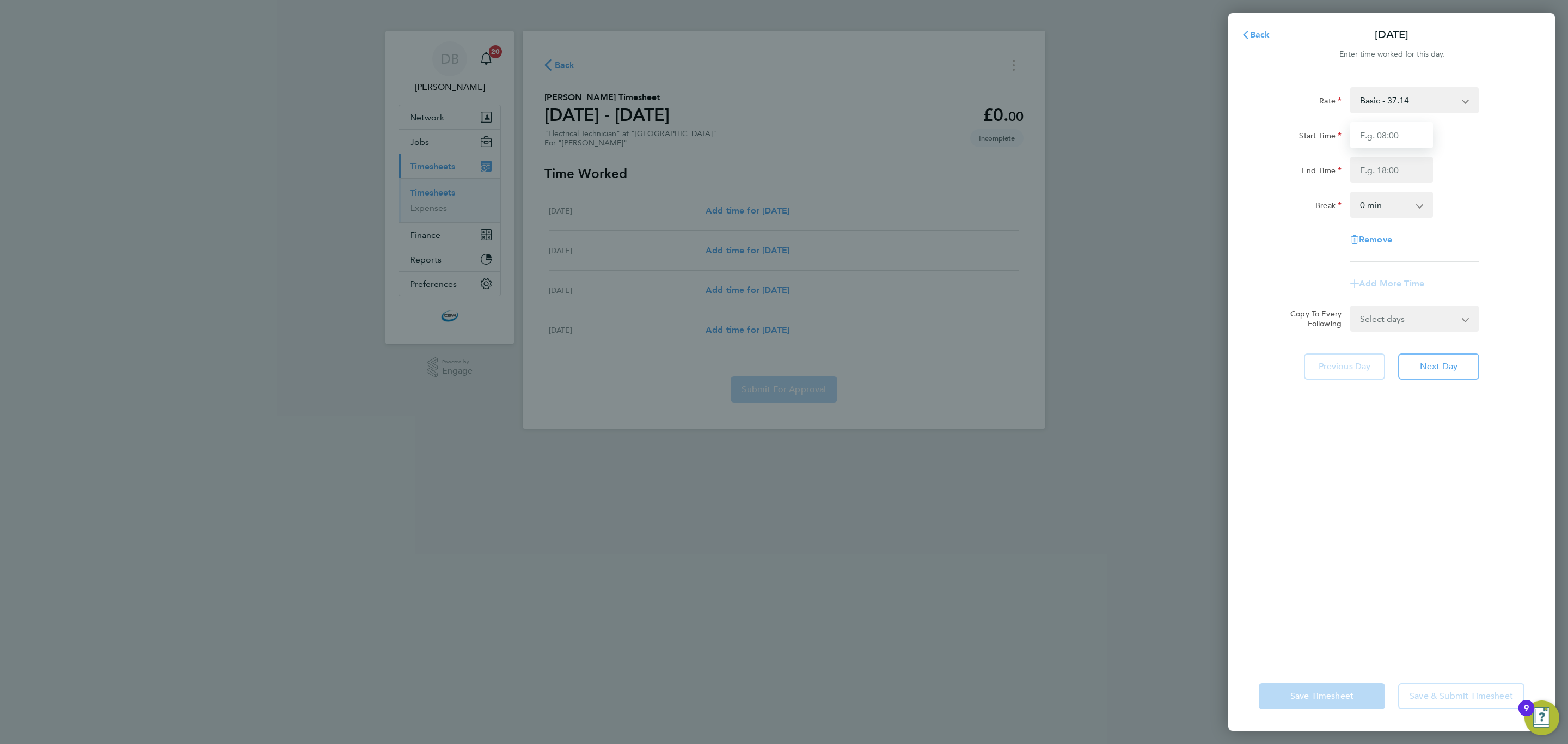
click at [1373, 139] on input "Start Time" at bounding box center [1392, 135] width 83 height 26
type input "08:00"
click at [1369, 161] on input "End Time" at bounding box center [1392, 170] width 83 height 26
type input "17:00"
drag, startPoint x: 1370, startPoint y: 193, endPoint x: 1371, endPoint y: 214, distance: 21.0
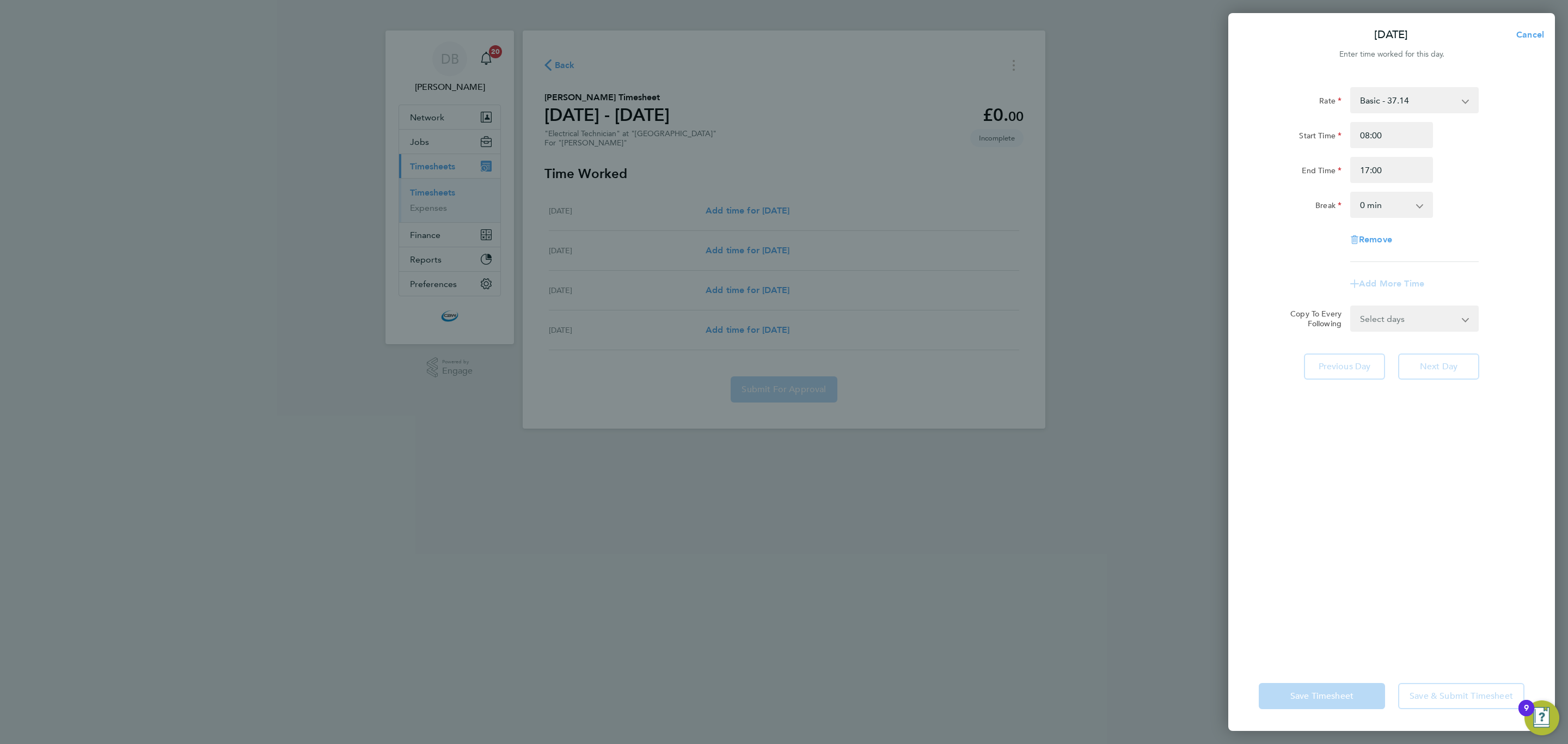
click at [1373, 211] on select "0 min 15 min 30 min 45 min 60 min 75 min 90 min" at bounding box center [1386, 205] width 68 height 24
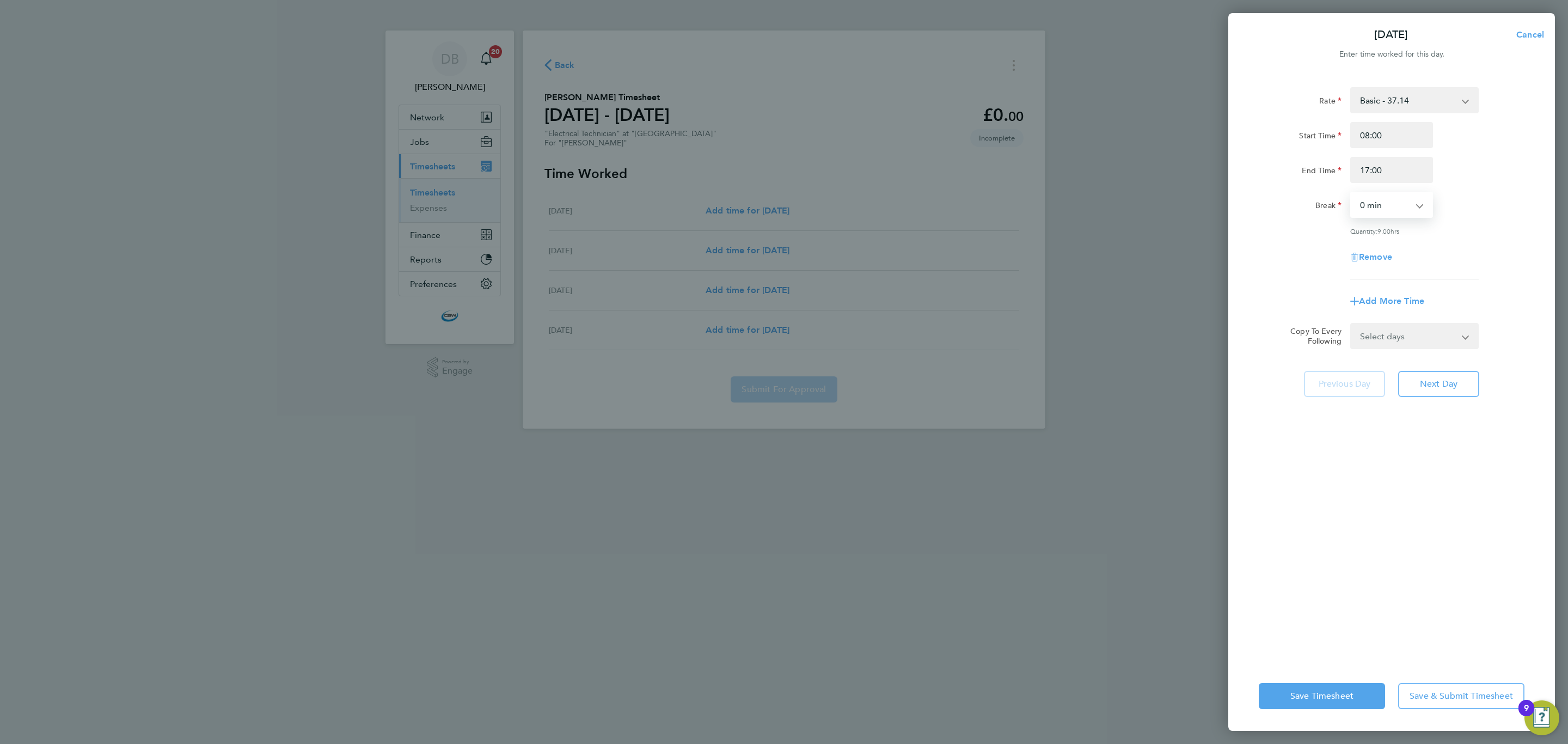
select select "60"
click at [1352, 193] on select "0 min 15 min 30 min 45 min 60 min 75 min 90 min" at bounding box center [1386, 205] width 68 height 24
drag, startPoint x: 1436, startPoint y: 335, endPoint x: 1430, endPoint y: 345, distance: 11.7
click at [1436, 335] on select "Select days Day Wednesday Thursday Friday" at bounding box center [1409, 335] width 115 height 24
select select "DAY"
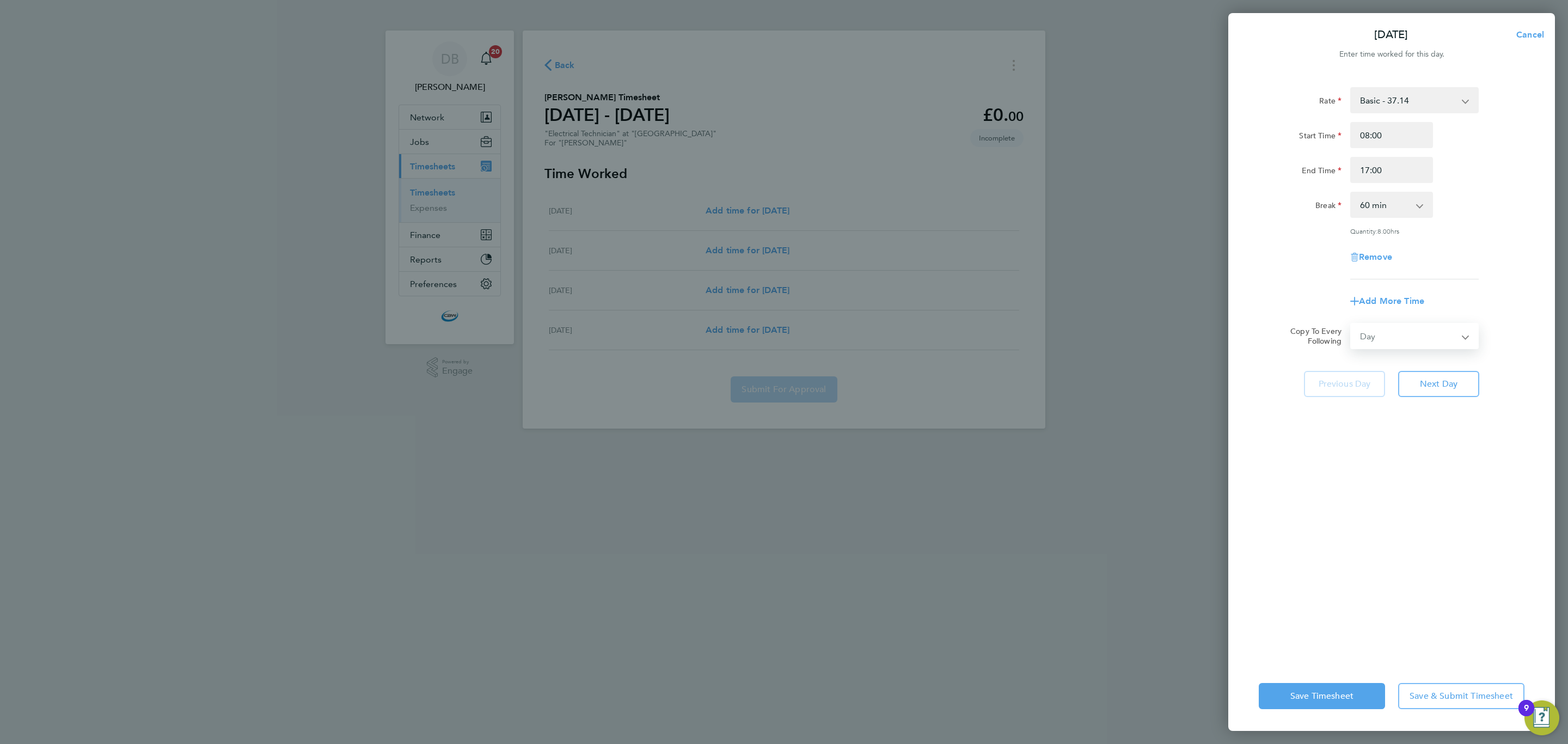
click at [1352, 324] on select "Select days Day Wednesday Thursday Friday" at bounding box center [1409, 335] width 115 height 24
select select "2025-08-29"
click at [1436, 691] on span "Save & Submit Timesheet" at bounding box center [1461, 696] width 103 height 11
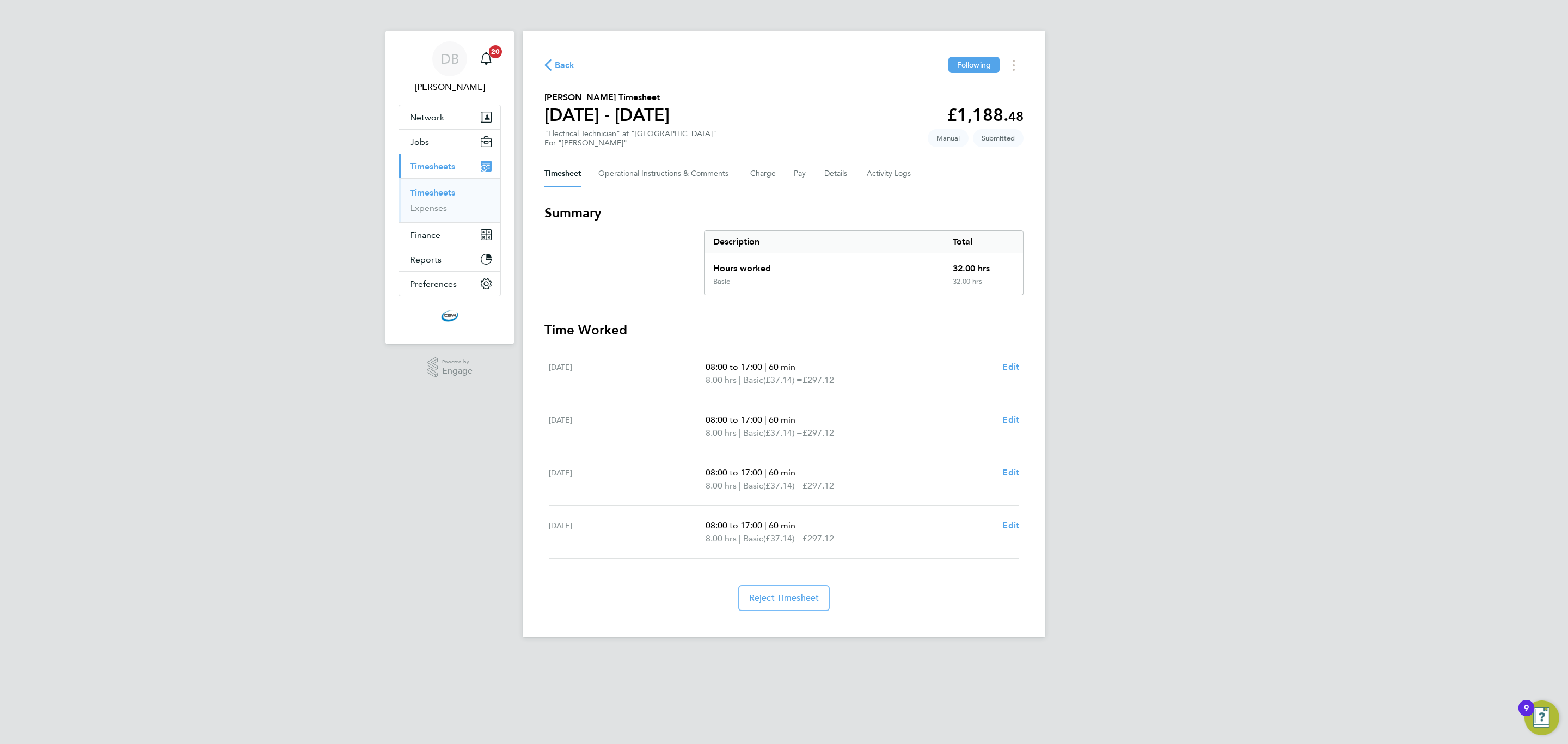
drag, startPoint x: 435, startPoint y: 191, endPoint x: 461, endPoint y: 188, distance: 26.2
click at [435, 191] on link "Timesheets" at bounding box center [432, 192] width 45 height 10
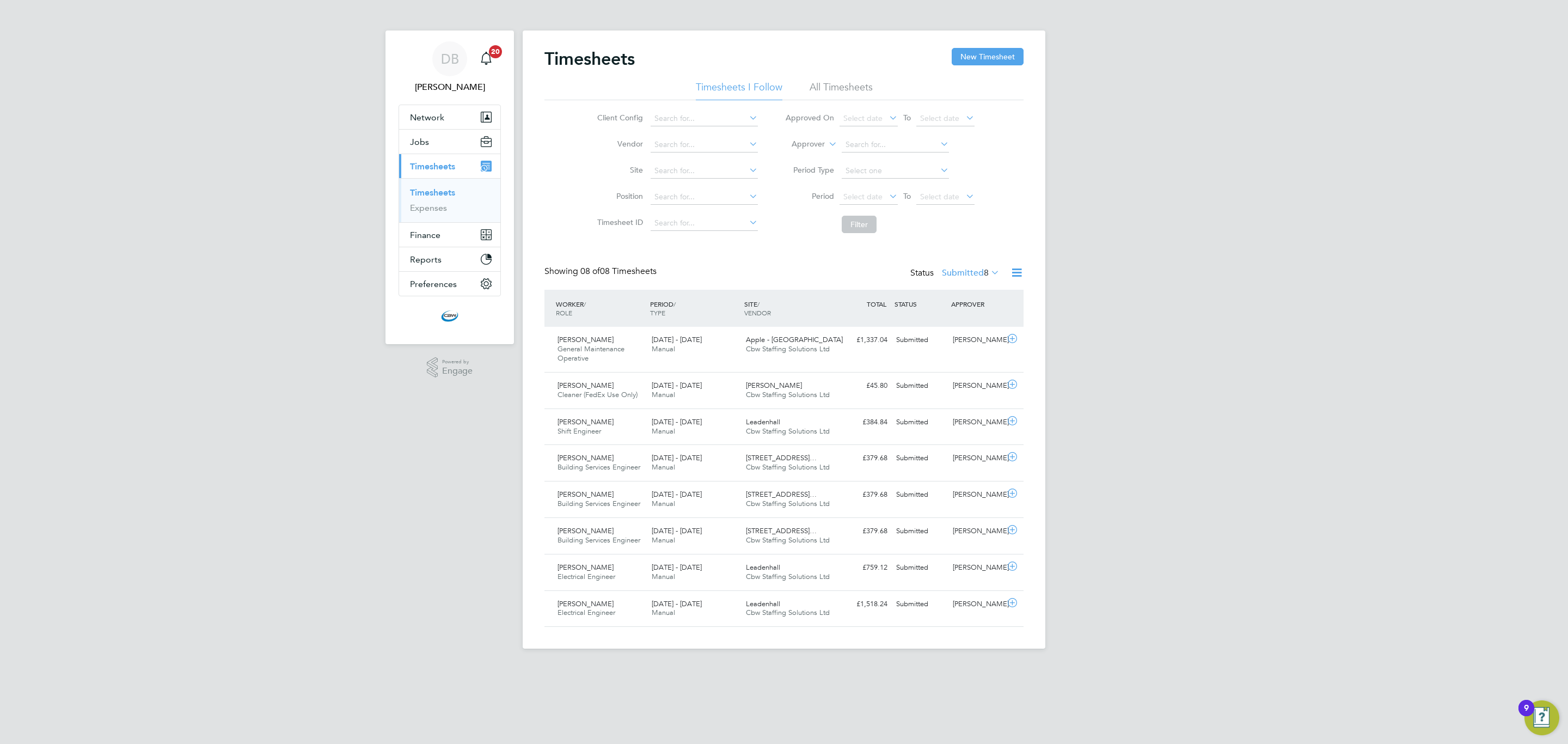
drag, startPoint x: 971, startPoint y: 57, endPoint x: 834, endPoint y: 118, distance: 150.0
click at [971, 56] on button "New Timesheet" at bounding box center [987, 56] width 72 height 18
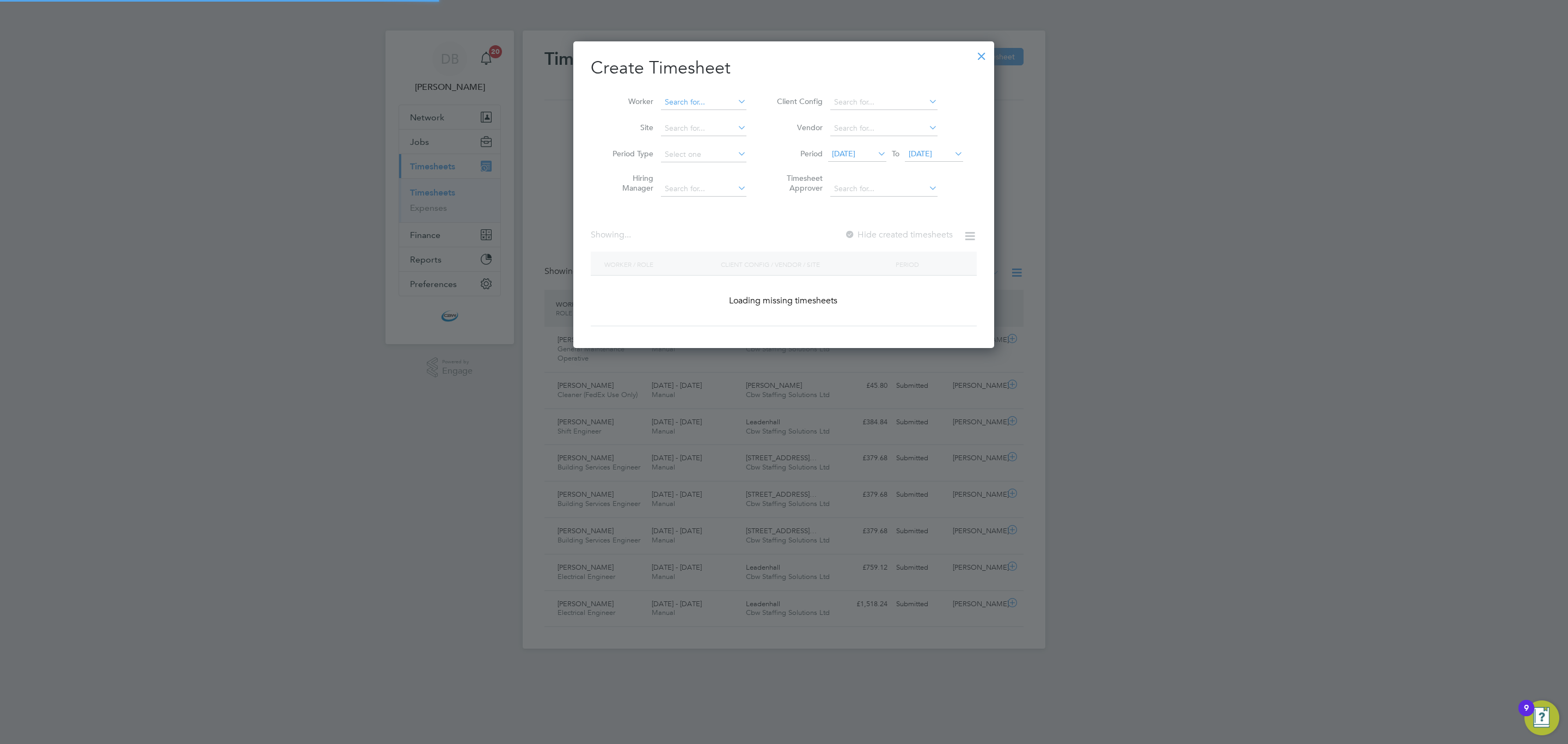
scroll to position [1346, 422]
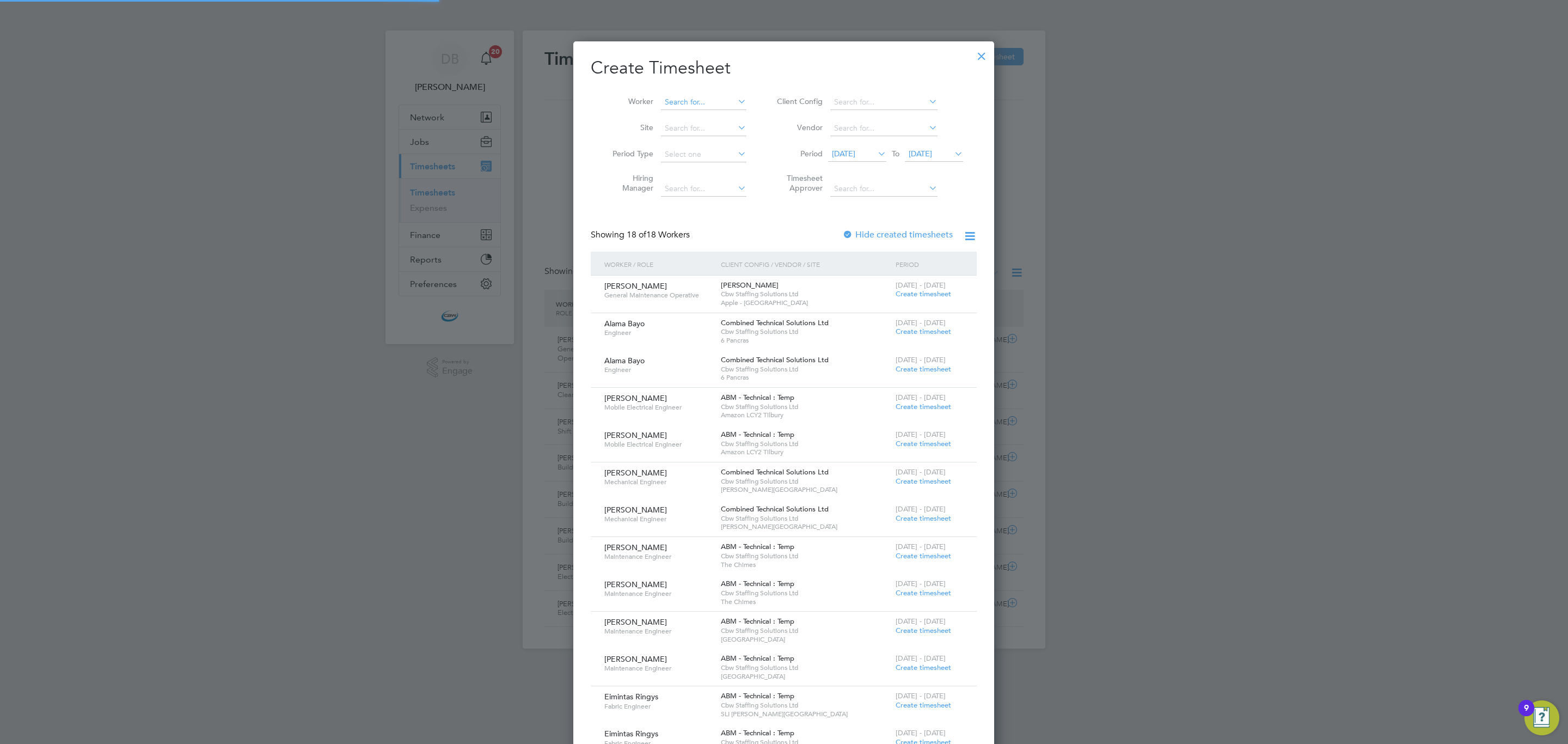
click at [719, 98] on input at bounding box center [703, 102] width 85 height 15
click at [712, 133] on li "Saj jad Butt" at bounding box center [707, 131] width 93 height 15
type input "Sajjad Butt"
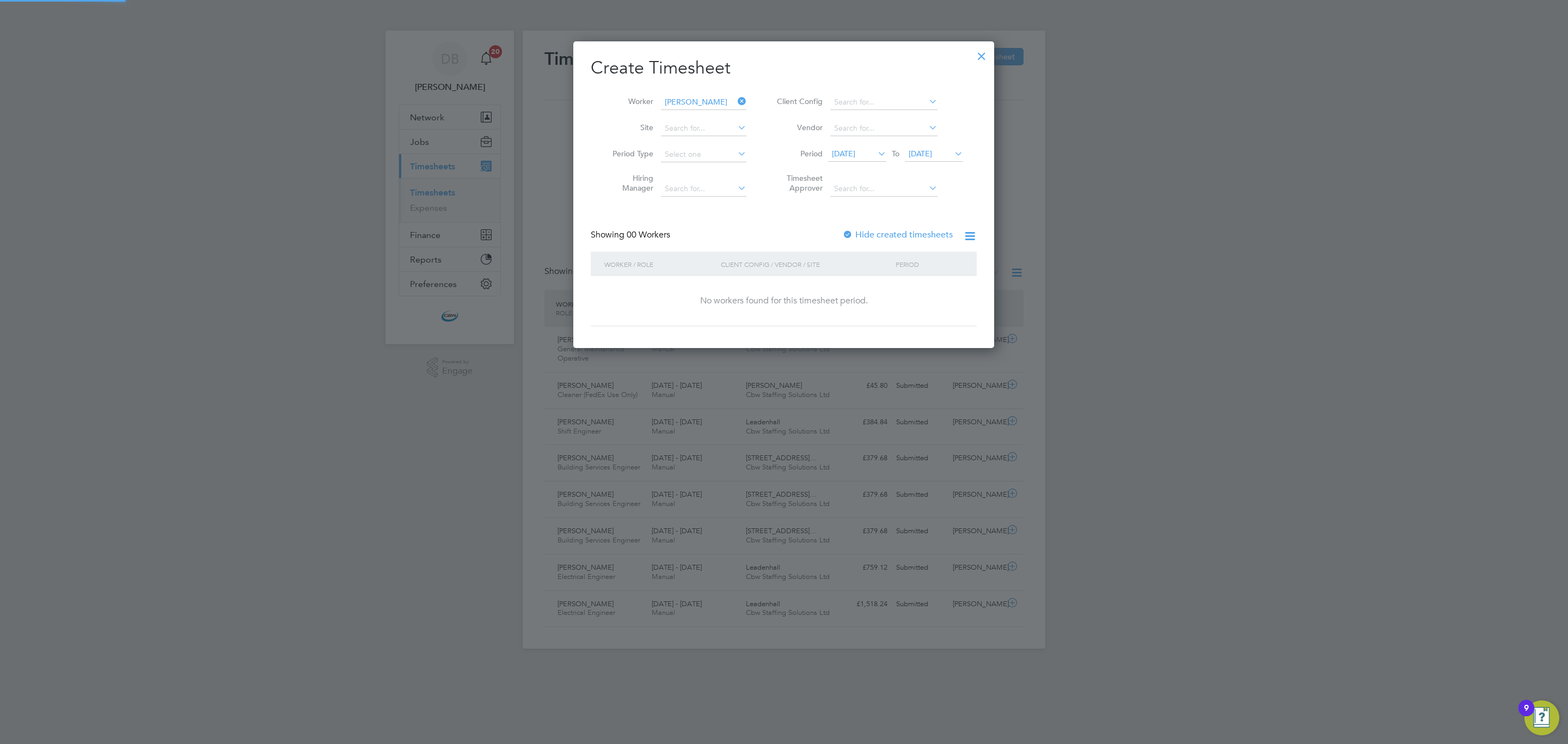
scroll to position [309, 422]
click at [838, 232] on div "Showing 00 Workers Hide created timesheets" at bounding box center [784, 240] width 386 height 22
click at [849, 232] on div at bounding box center [848, 235] width 11 height 11
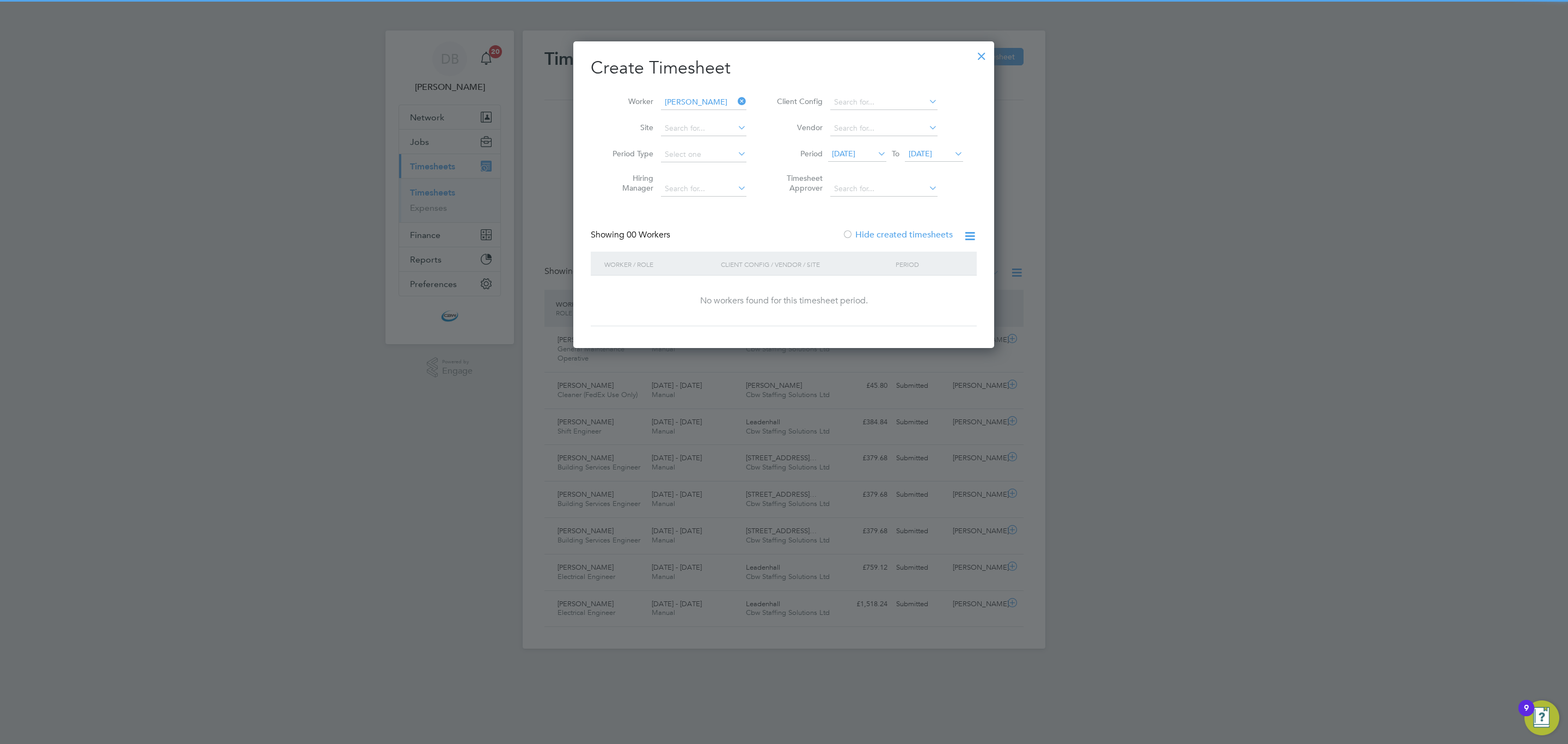
click at [916, 157] on span "26 Aug 2025" at bounding box center [920, 153] width 23 height 10
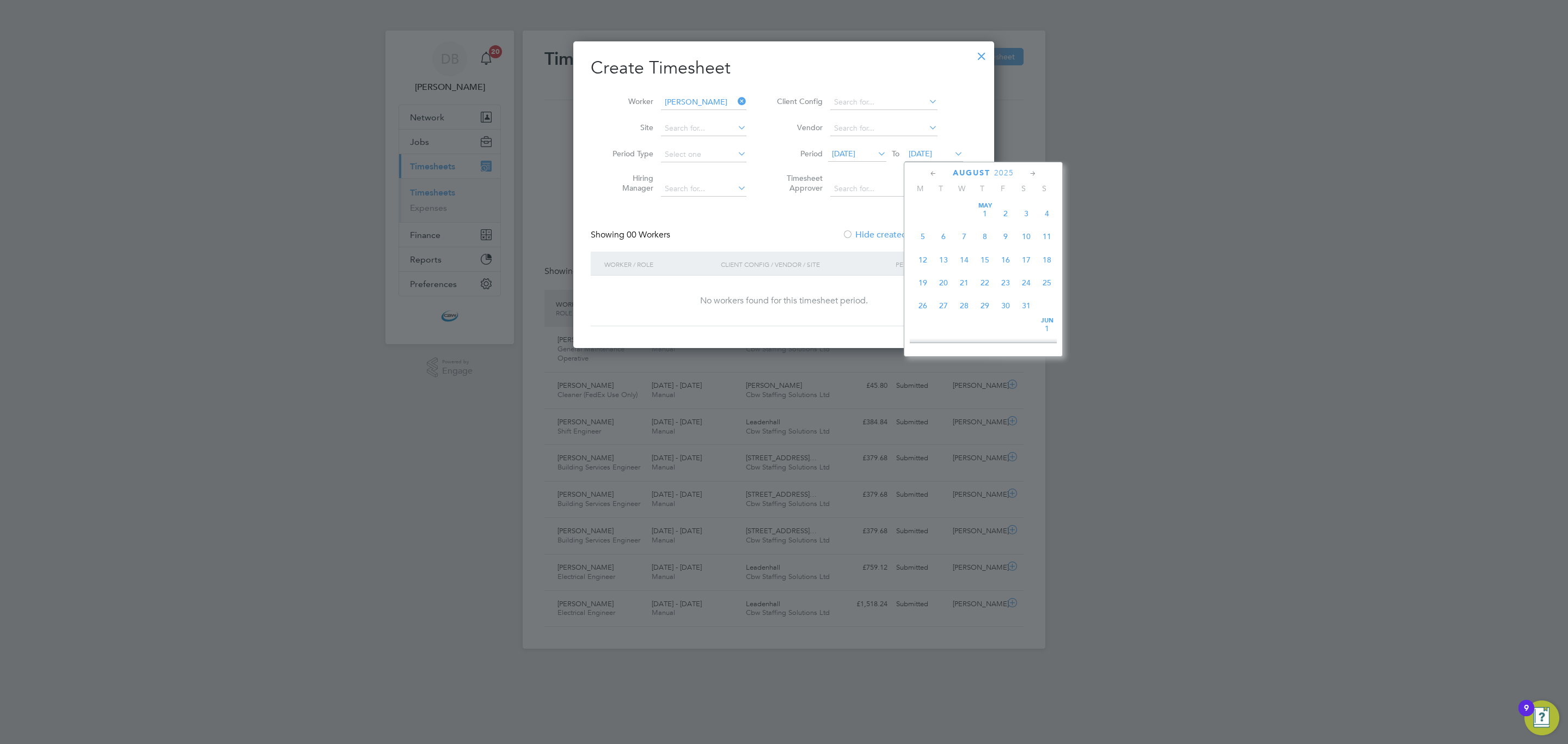
scroll to position [419, 0]
click at [1011, 320] on span "19" at bounding box center [1006, 323] width 21 height 21
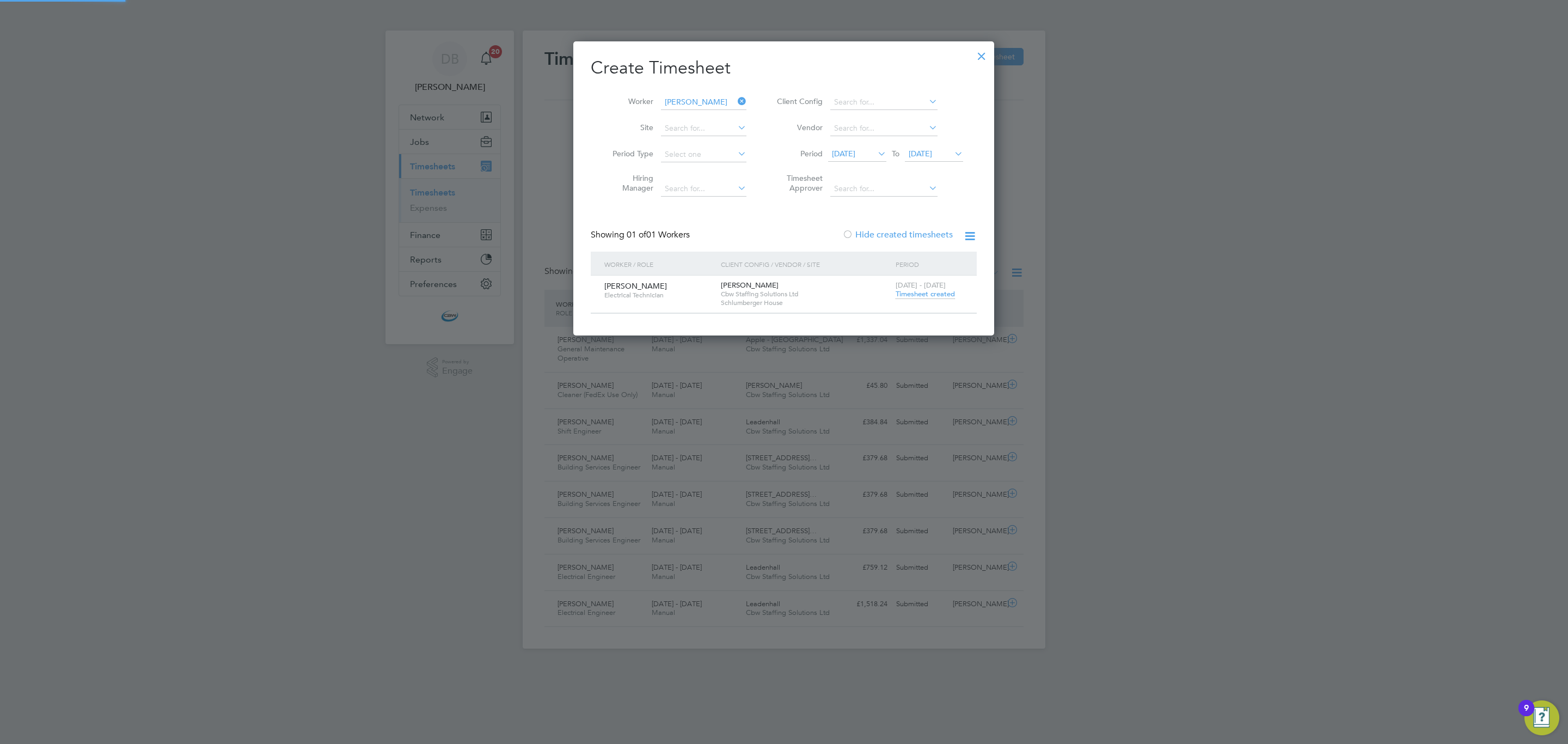
scroll to position [295, 422]
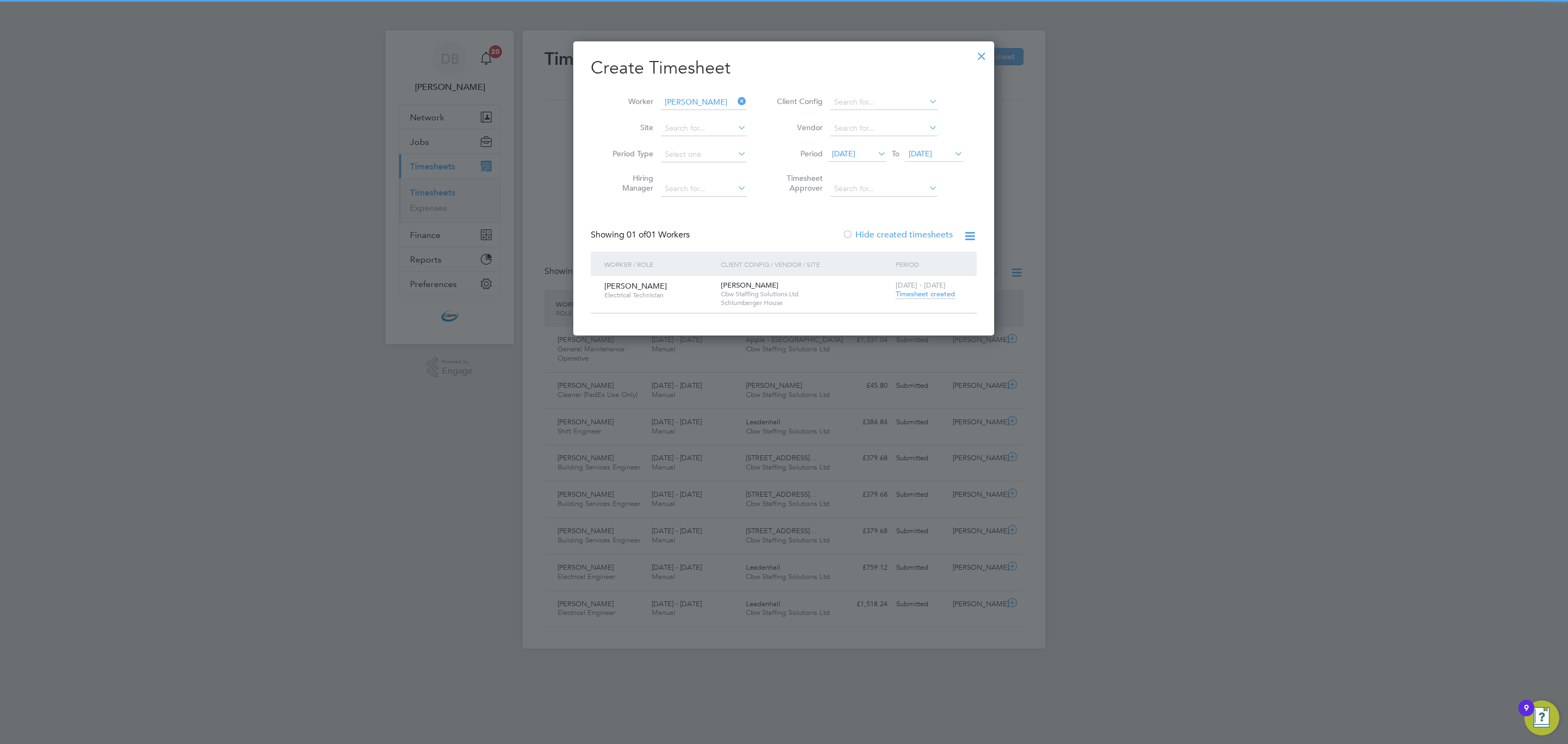
click at [930, 289] on span "[DATE] - [DATE]" at bounding box center [920, 285] width 50 height 9
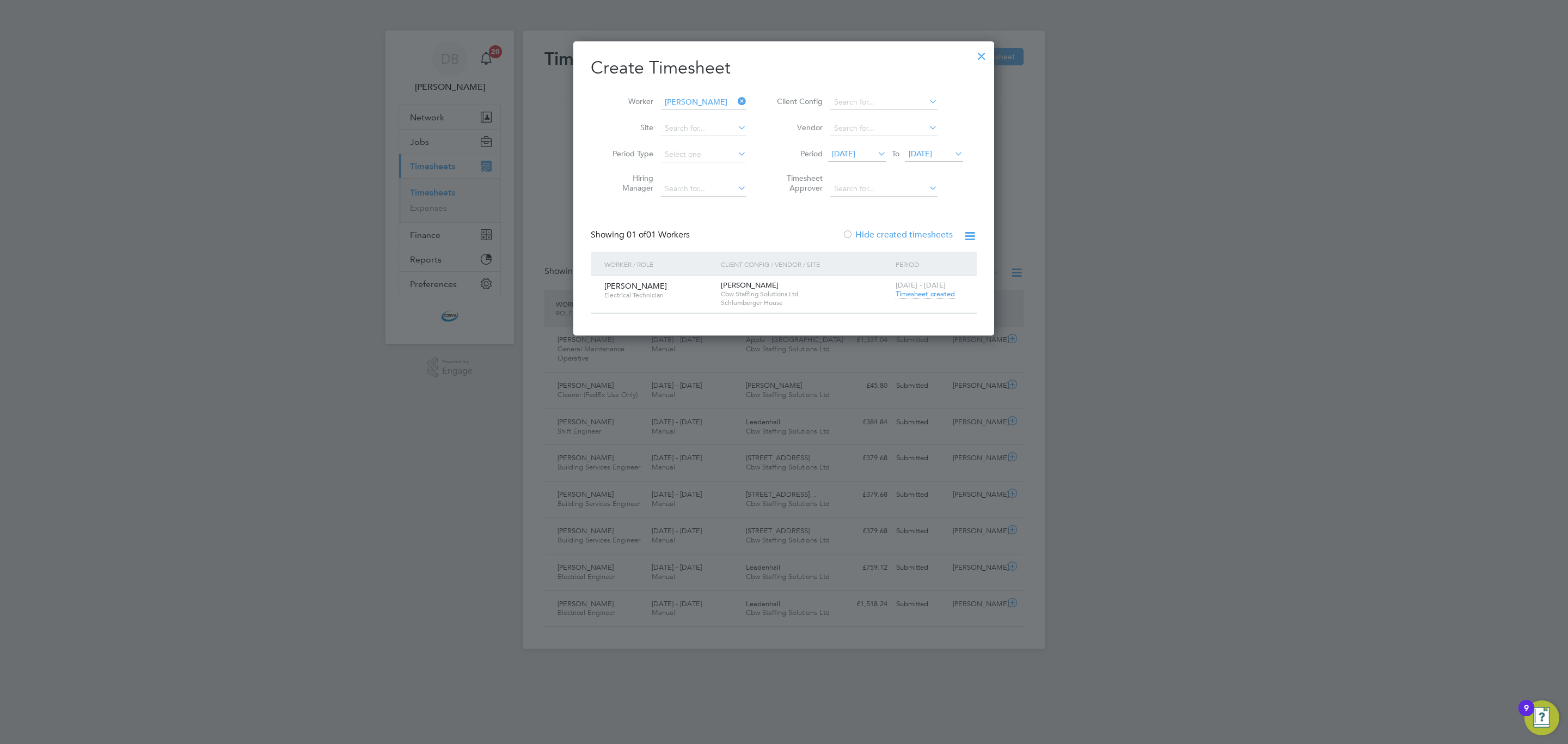
click at [930, 292] on span "Timesheet created" at bounding box center [925, 294] width 59 height 10
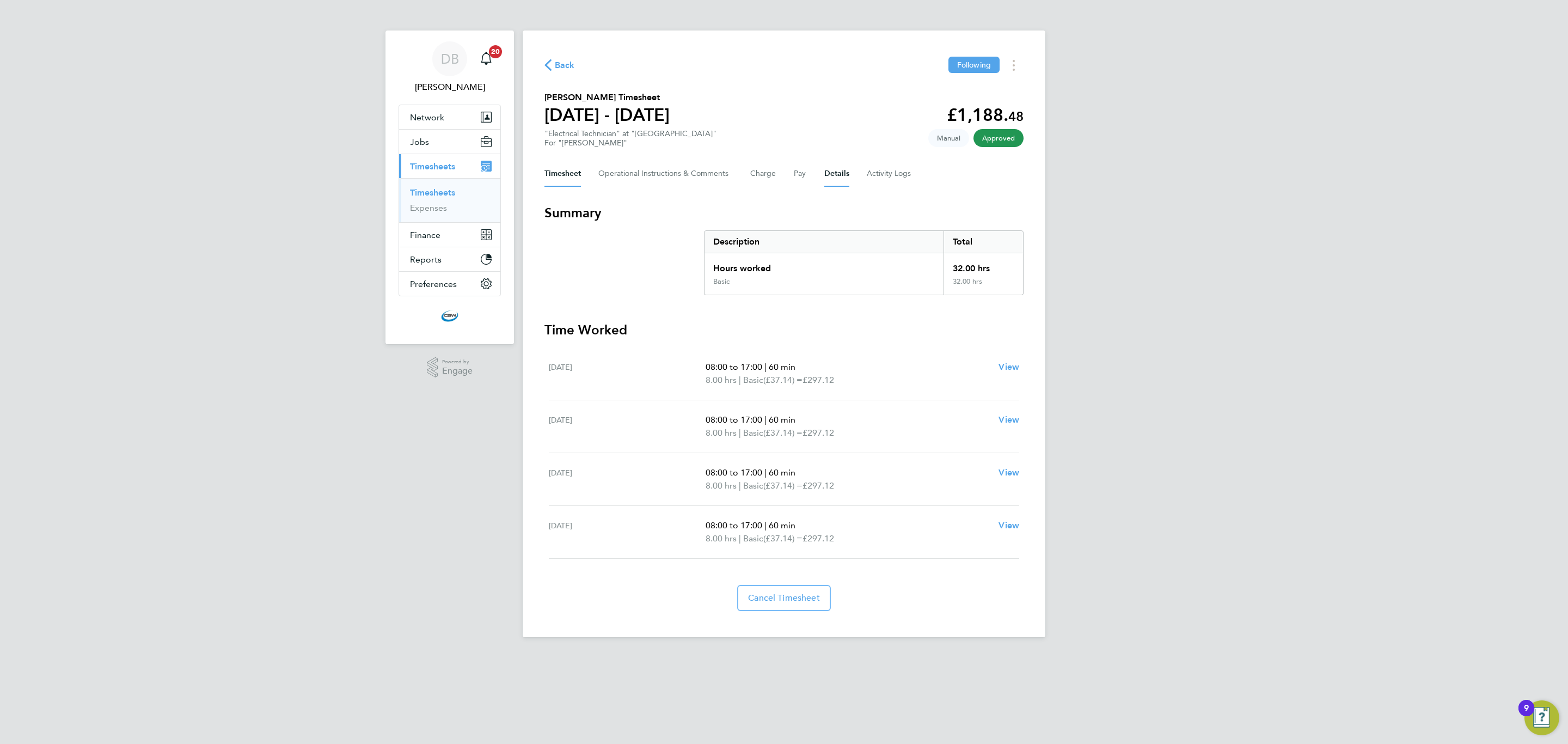
click at [838, 182] on button "Details" at bounding box center [837, 174] width 25 height 26
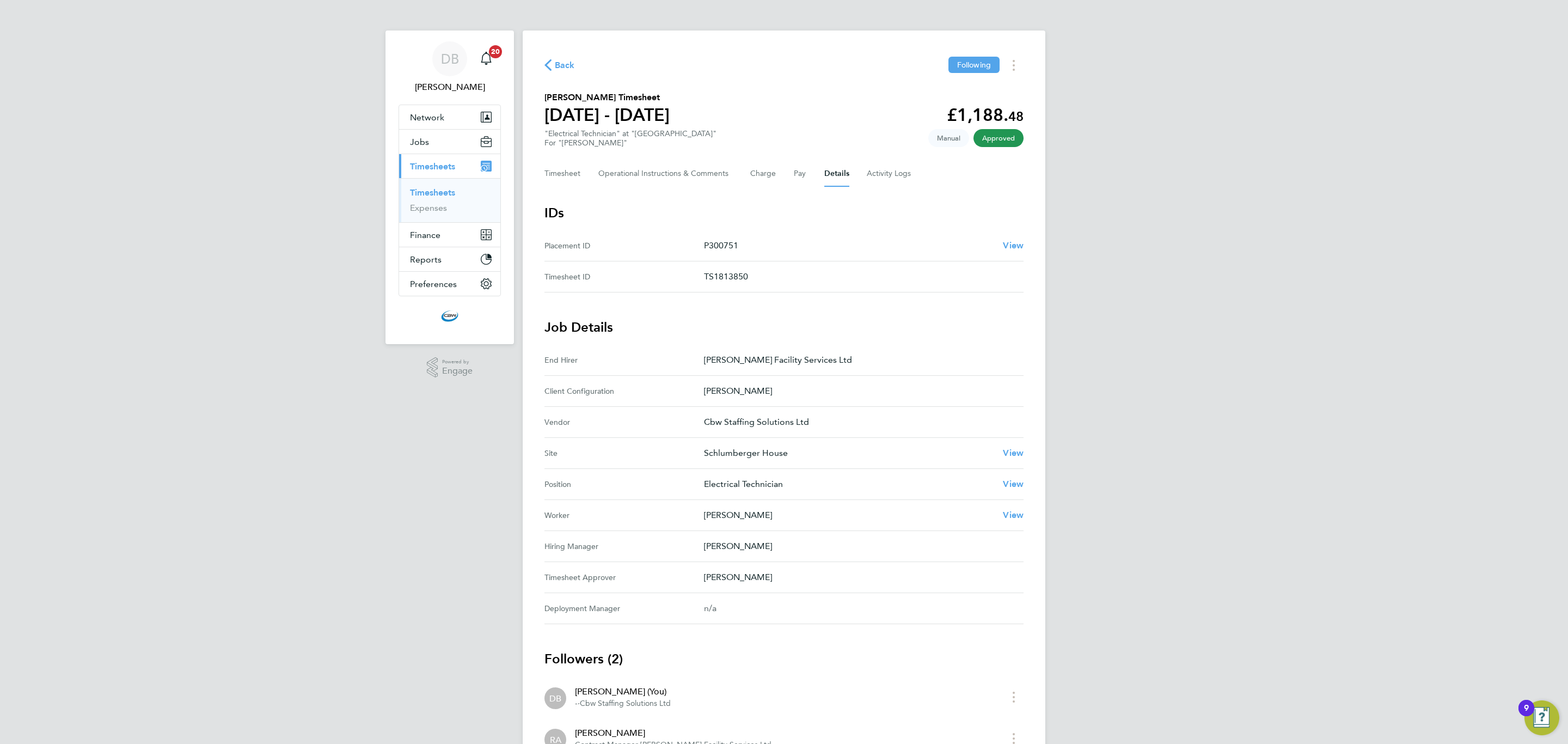
drag, startPoint x: 742, startPoint y: 249, endPoint x: 709, endPoint y: 250, distance: 33.0
click at [709, 250] on p "P300751" at bounding box center [849, 245] width 290 height 13
copy p "300751"
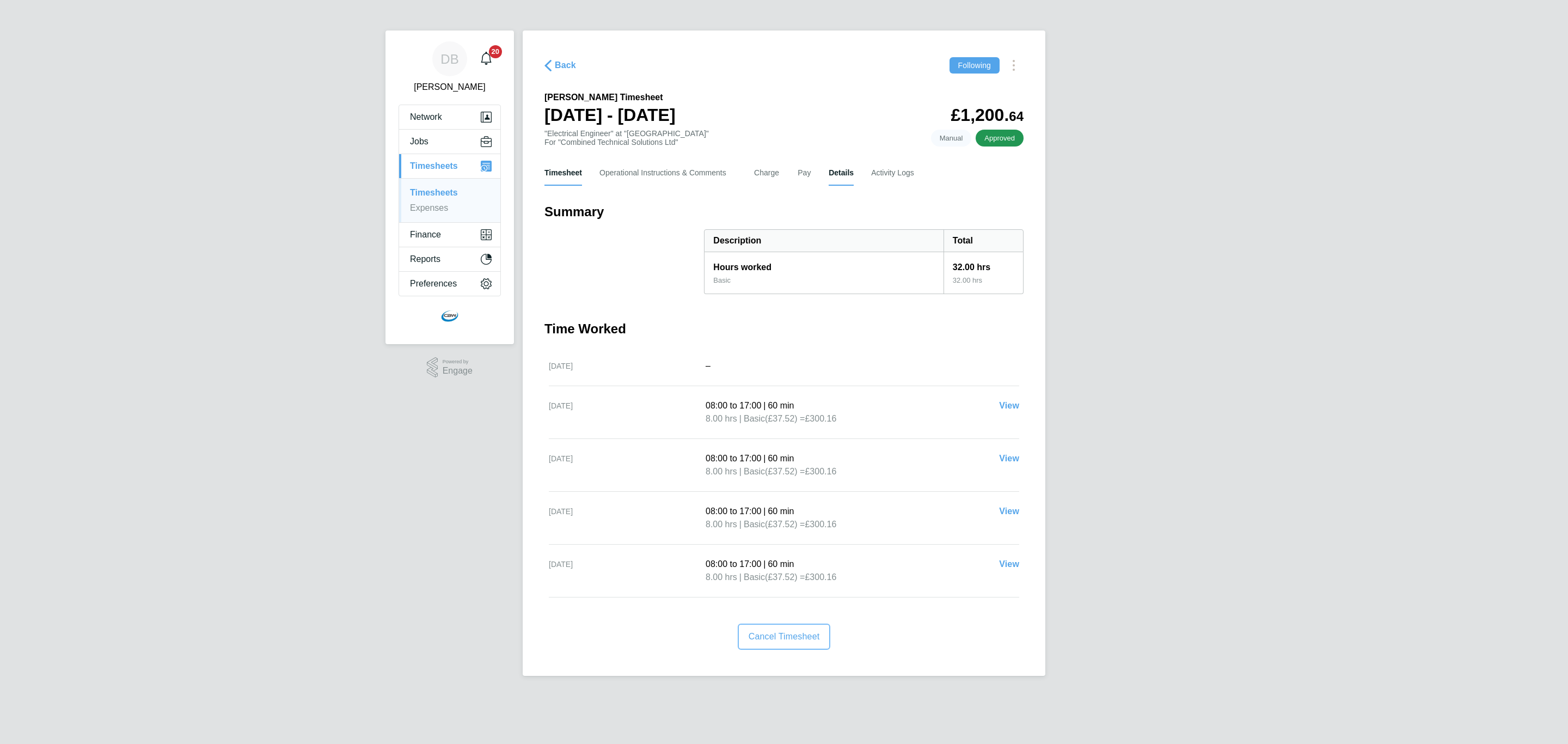
click at [843, 167] on button "Details" at bounding box center [841, 172] width 25 height 26
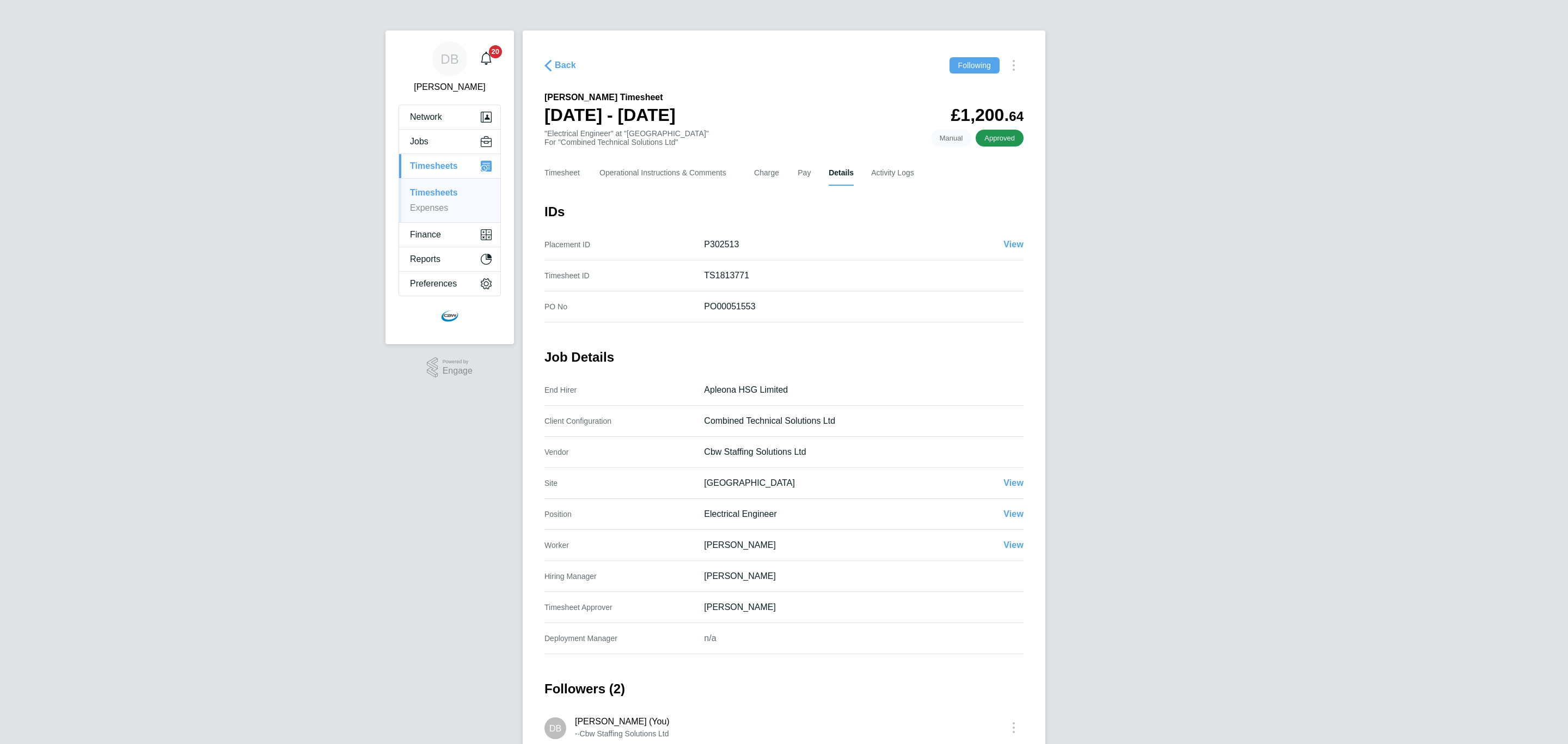
drag, startPoint x: 756, startPoint y: 247, endPoint x: 711, endPoint y: 249, distance: 45.0
click at [711, 249] on p "P302513" at bounding box center [849, 244] width 291 height 13
copy p "302513"
